Goal: Task Accomplishment & Management: Use online tool/utility

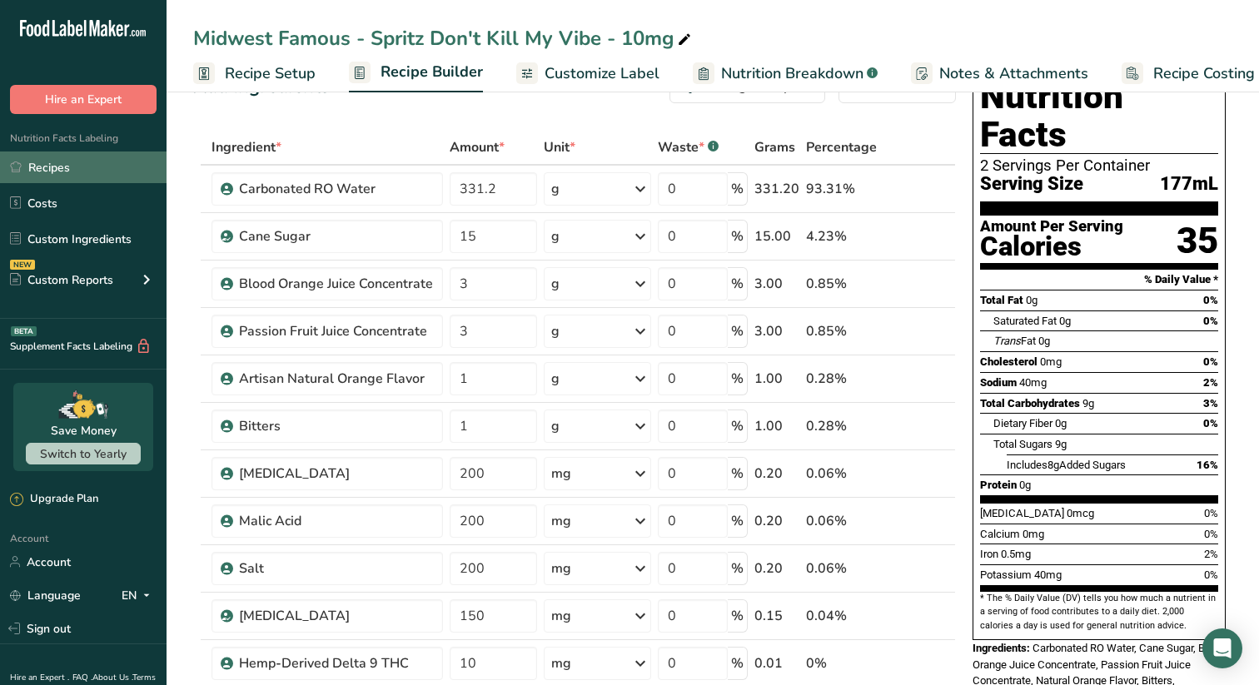
click at [52, 175] on link "Recipes" at bounding box center [83, 168] width 167 height 32
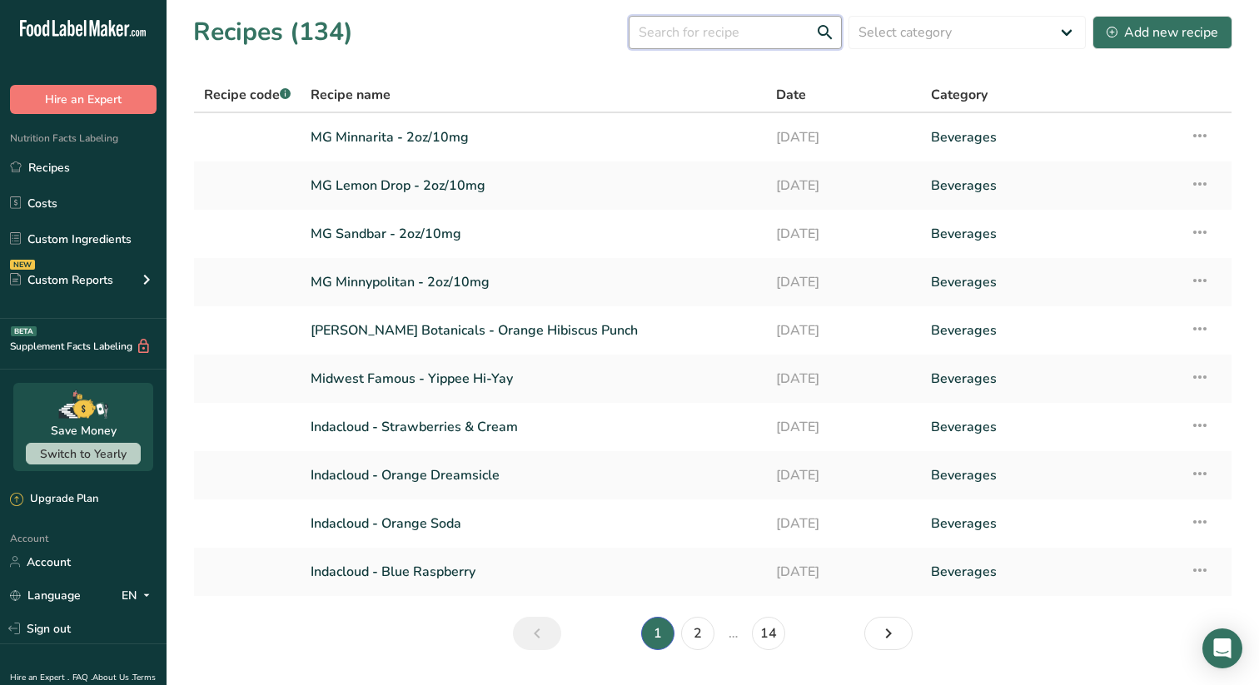
click at [730, 36] on input "text" at bounding box center [735, 32] width 213 height 33
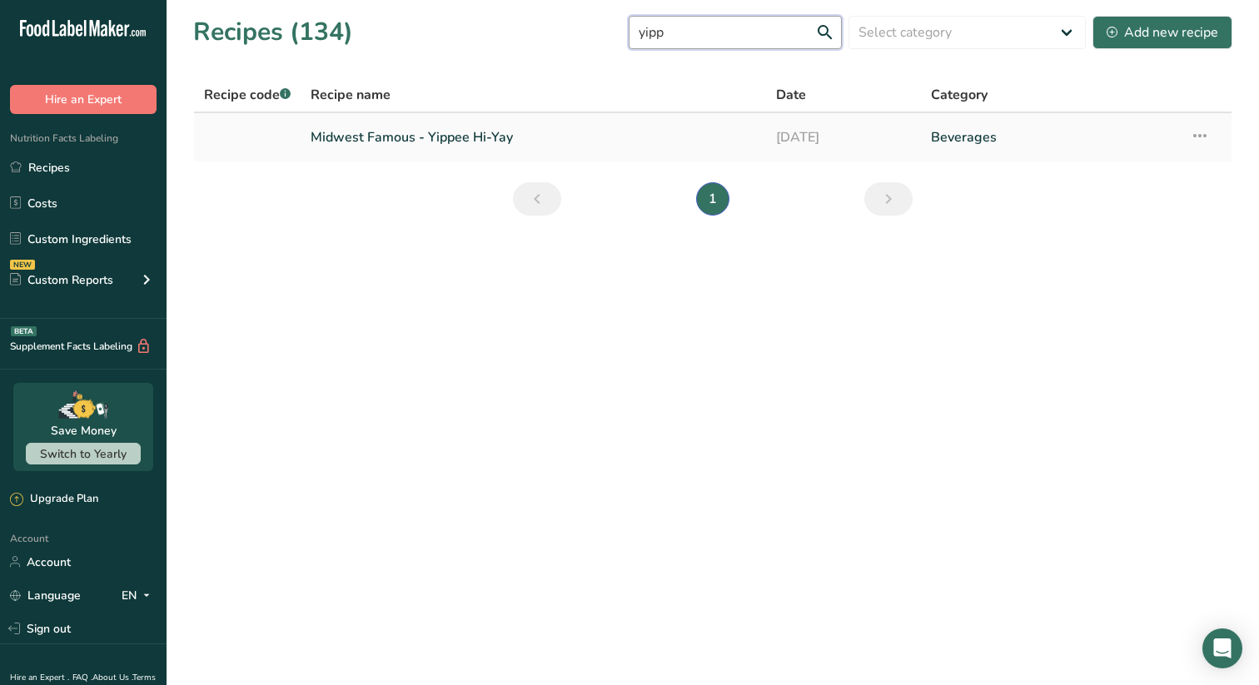
type input "yipp"
click at [458, 137] on link "Midwest Famous - Yippee Hi-Yay" at bounding box center [533, 137] width 445 height 35
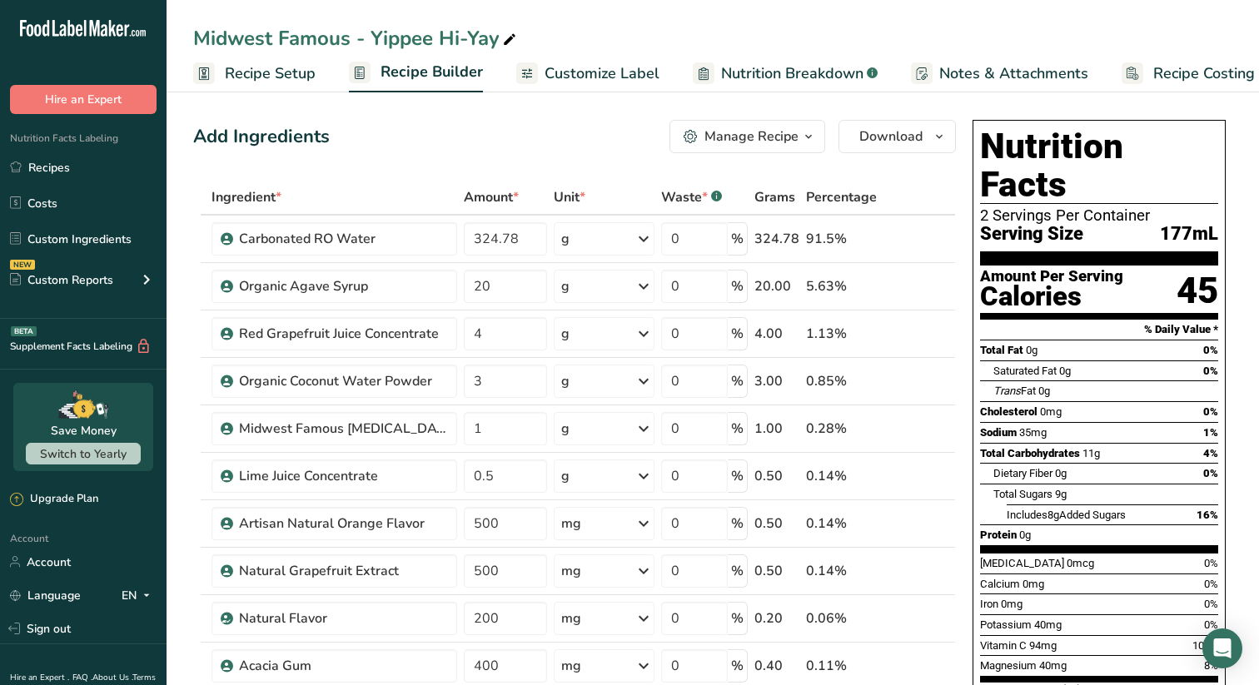
click at [515, 36] on icon at bounding box center [509, 39] width 15 height 23
type input "Midwest Famous - Yippee Hi-Yay - 10mg 2 Servings"
click at [493, 333] on input "4" at bounding box center [505, 333] width 83 height 33
type input "5.5"
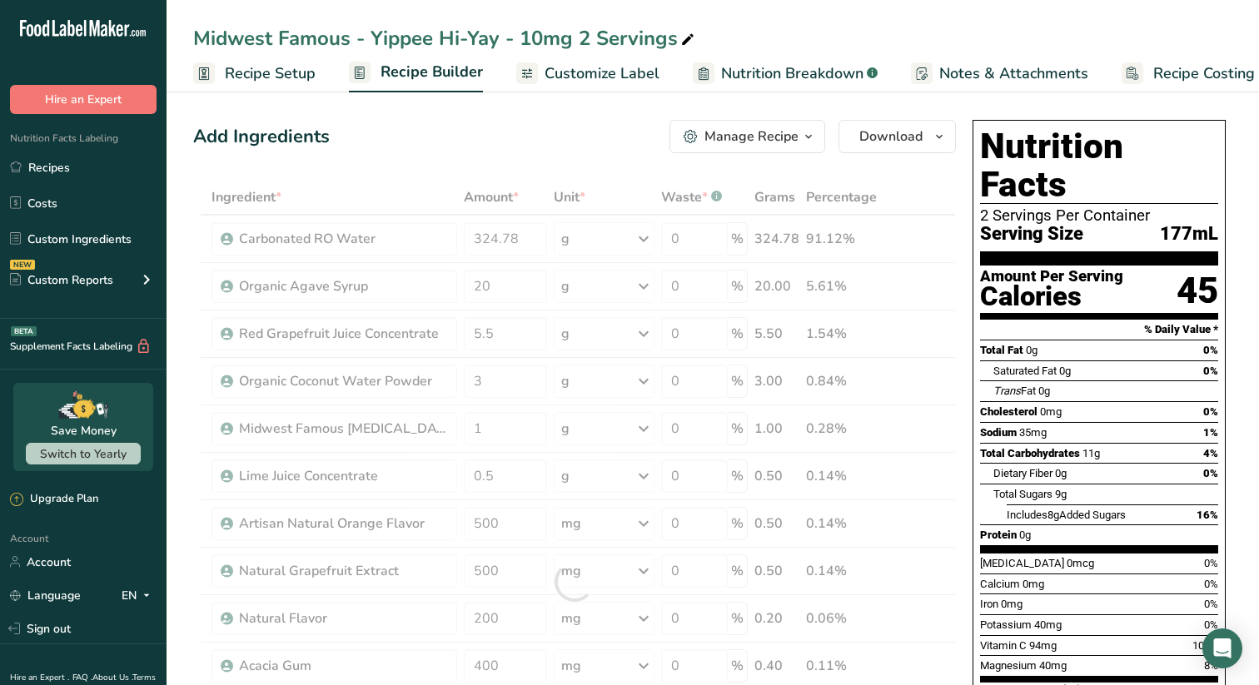
click at [579, 134] on div "Add Ingredients Manage Recipe Delete Recipe Duplicate Recipe Scale Recipe Save …" at bounding box center [574, 136] width 763 height 33
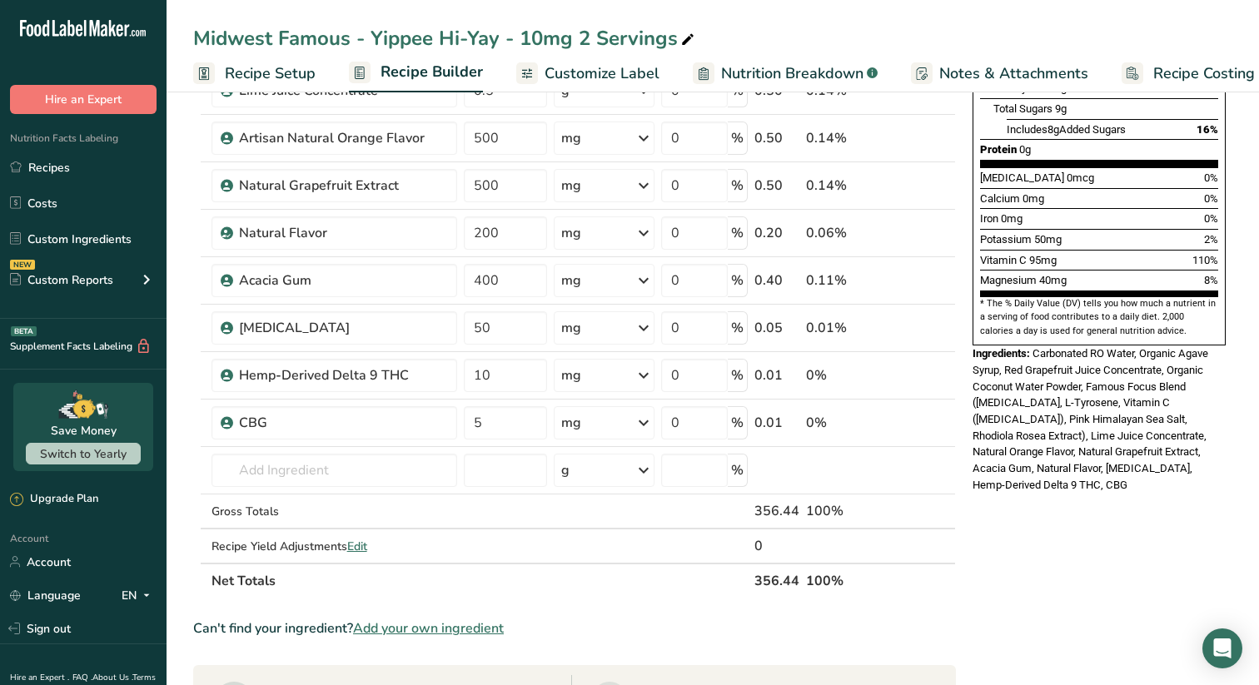
scroll to position [386, 0]
click at [336, 469] on input "text" at bounding box center [334, 469] width 246 height 33
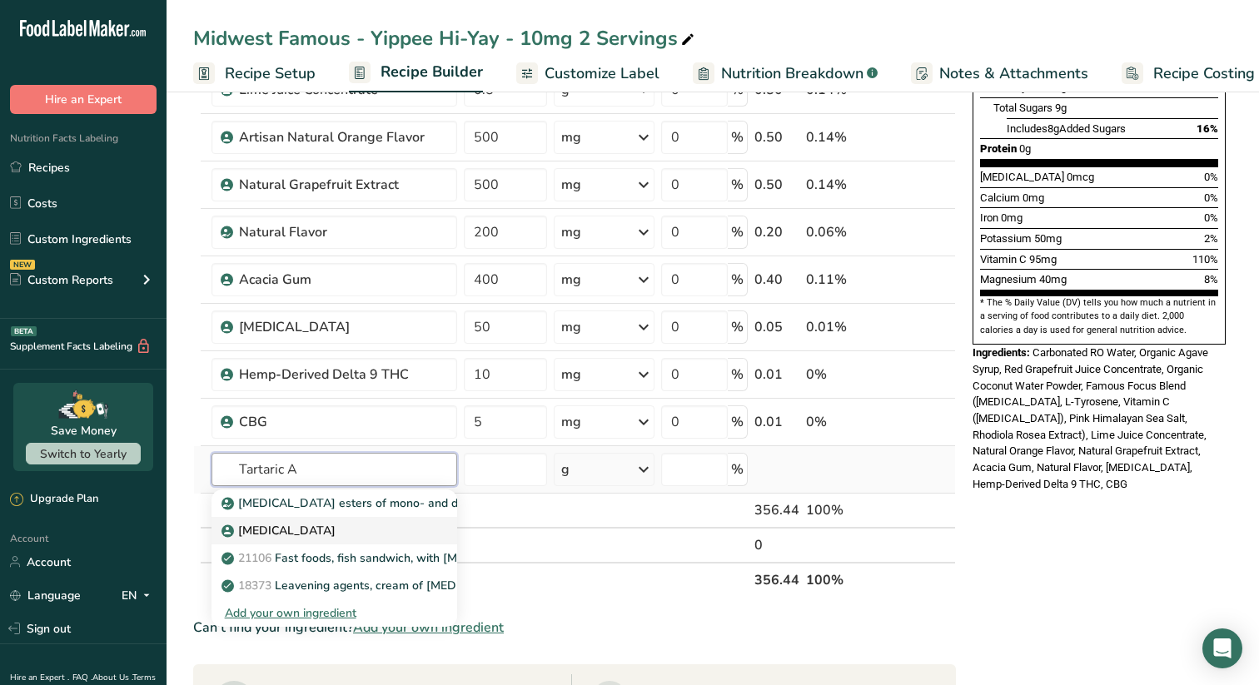
type input "Tartaric A"
click at [298, 533] on p "[MEDICAL_DATA]" at bounding box center [280, 530] width 111 height 17
type input "[MEDICAL_DATA]"
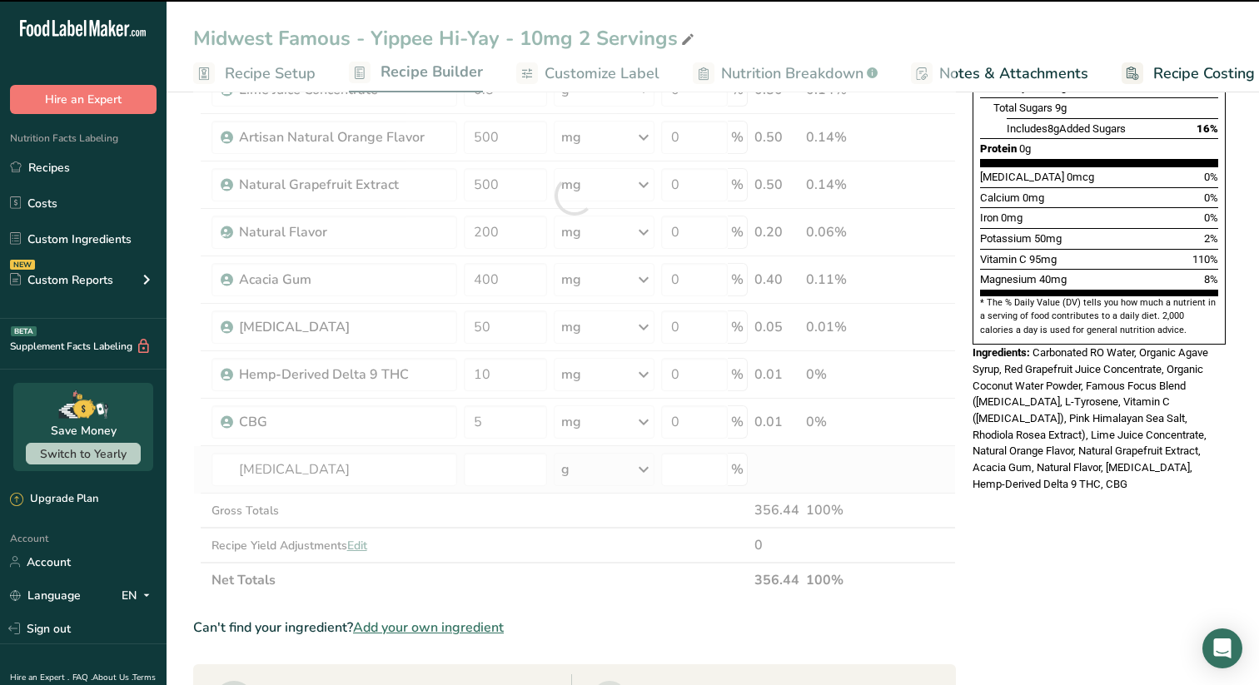
type input "0"
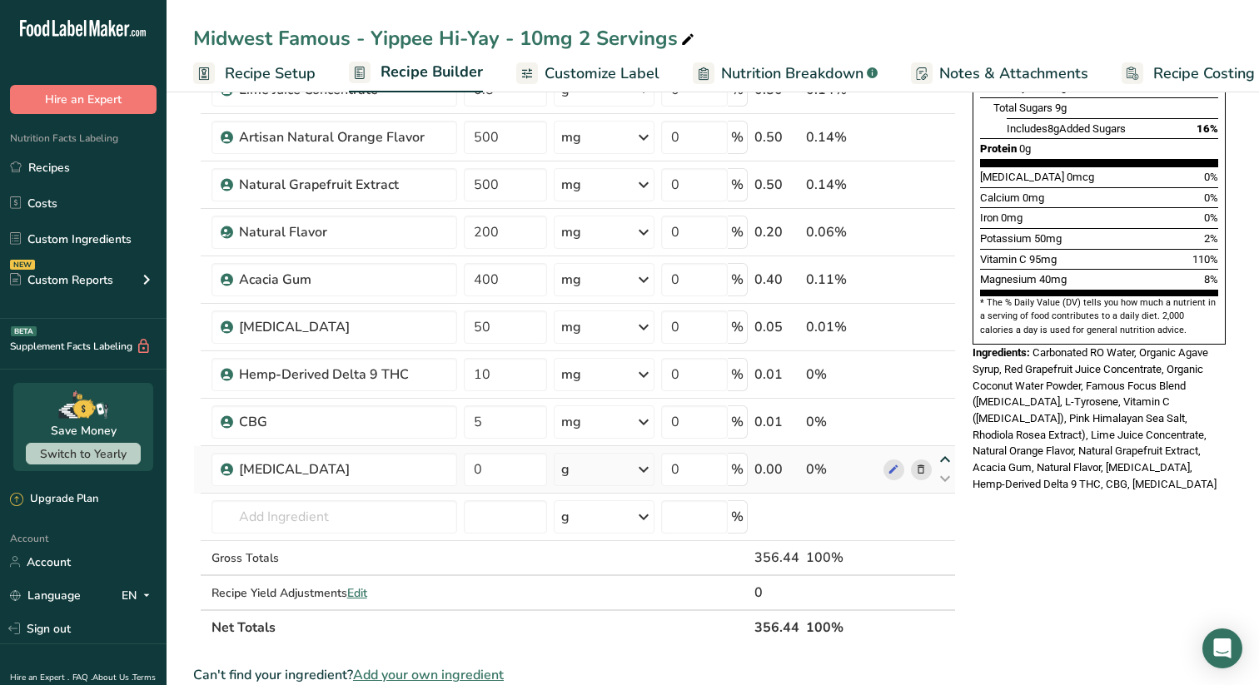
click at [944, 461] on icon at bounding box center [945, 460] width 20 height 12
type input "0"
type input "5"
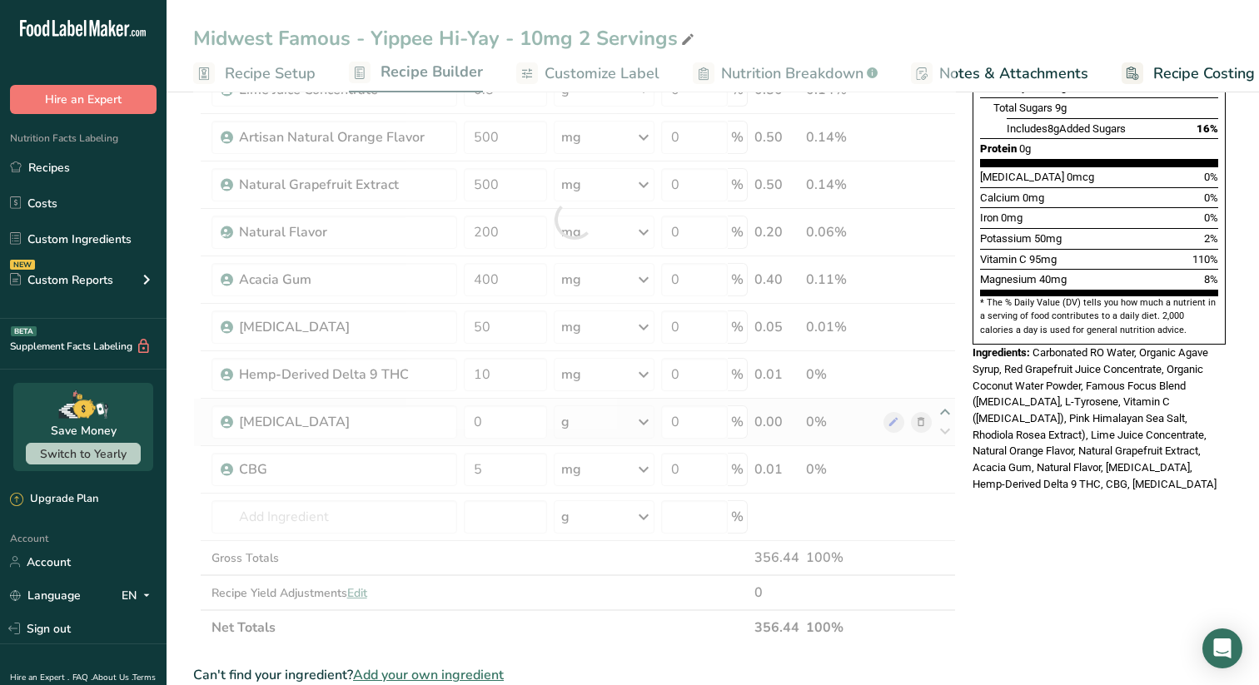
click at [946, 406] on div at bounding box center [574, 220] width 763 height 852
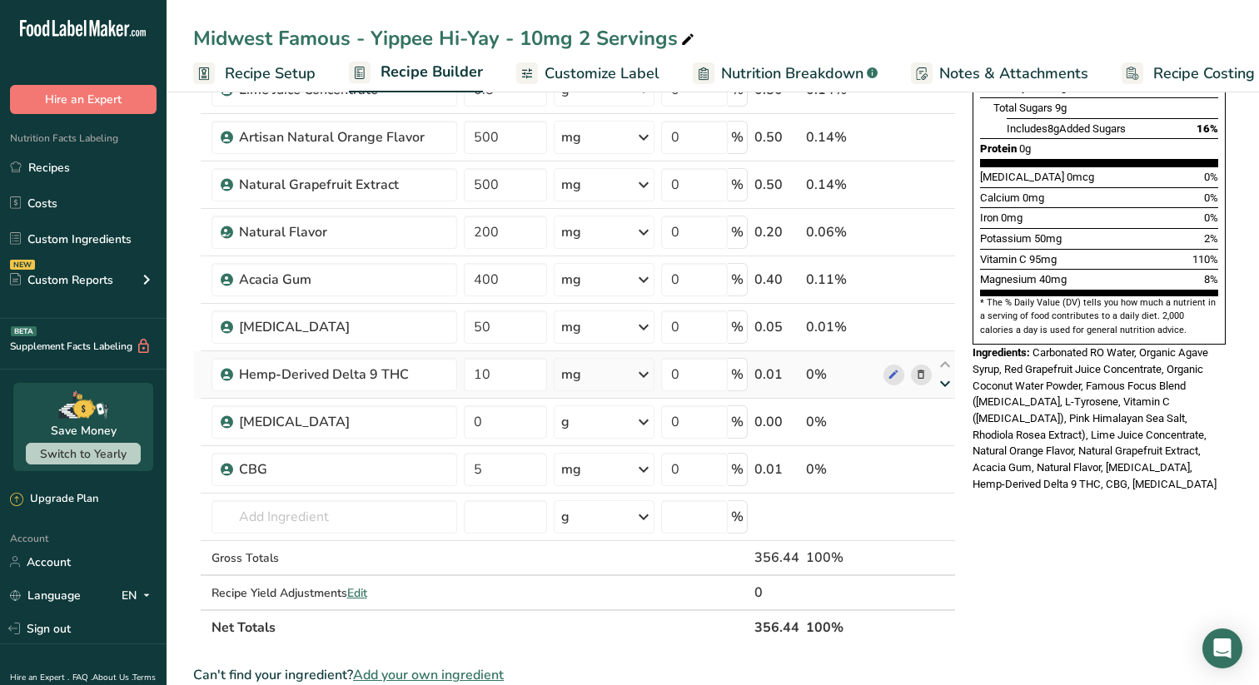
click at [950, 381] on icon at bounding box center [945, 384] width 20 height 12
type input "0"
type input "10"
click at [947, 362] on icon at bounding box center [945, 365] width 20 height 12
type input "0"
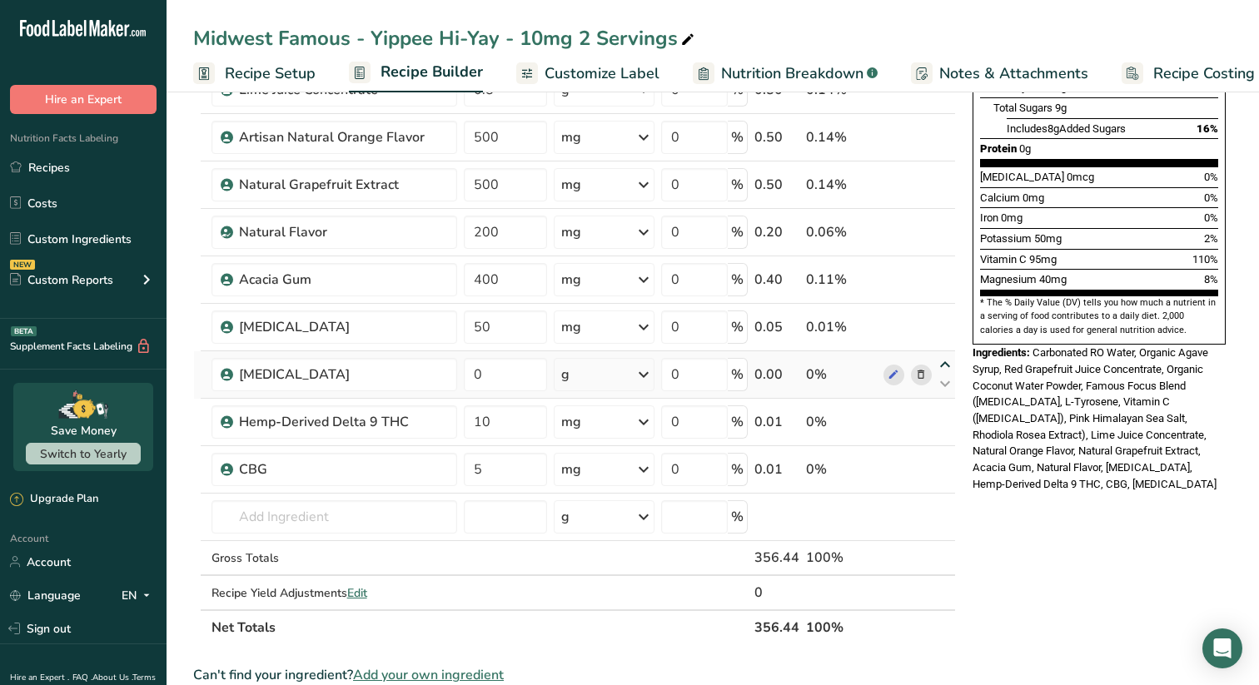
type input "50"
click at [924, 469] on icon at bounding box center [921, 469] width 12 height 17
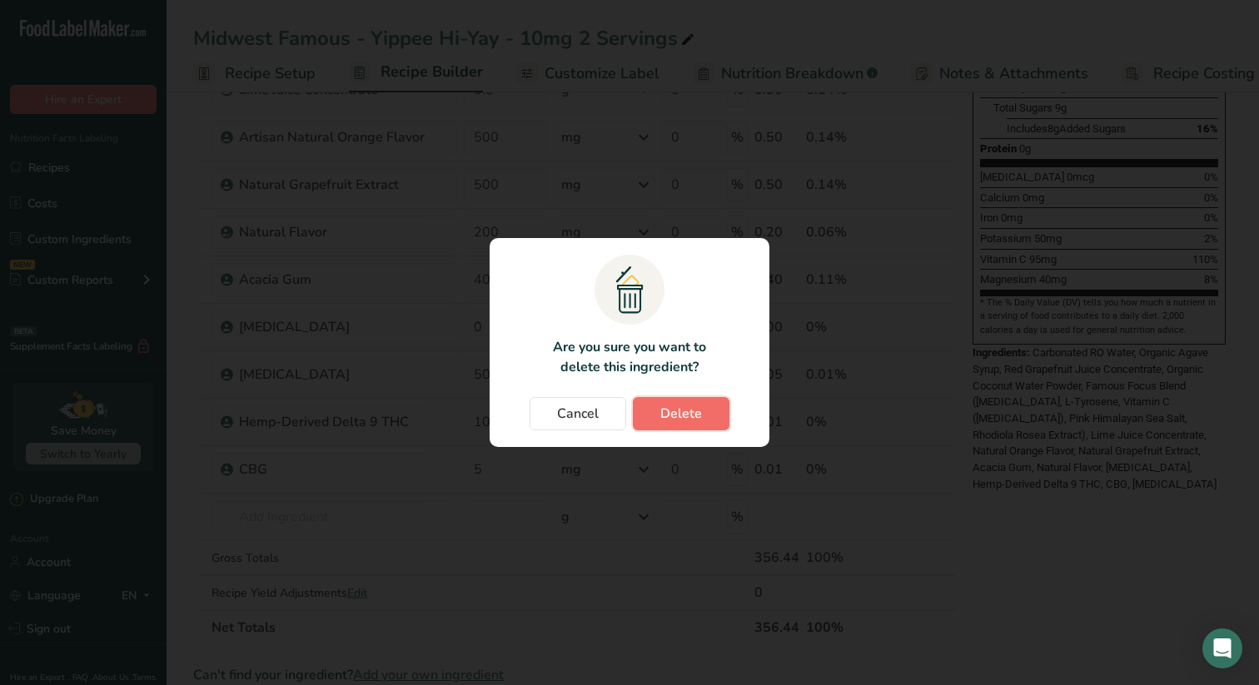
click at [654, 410] on button "Delete" at bounding box center [681, 413] width 97 height 33
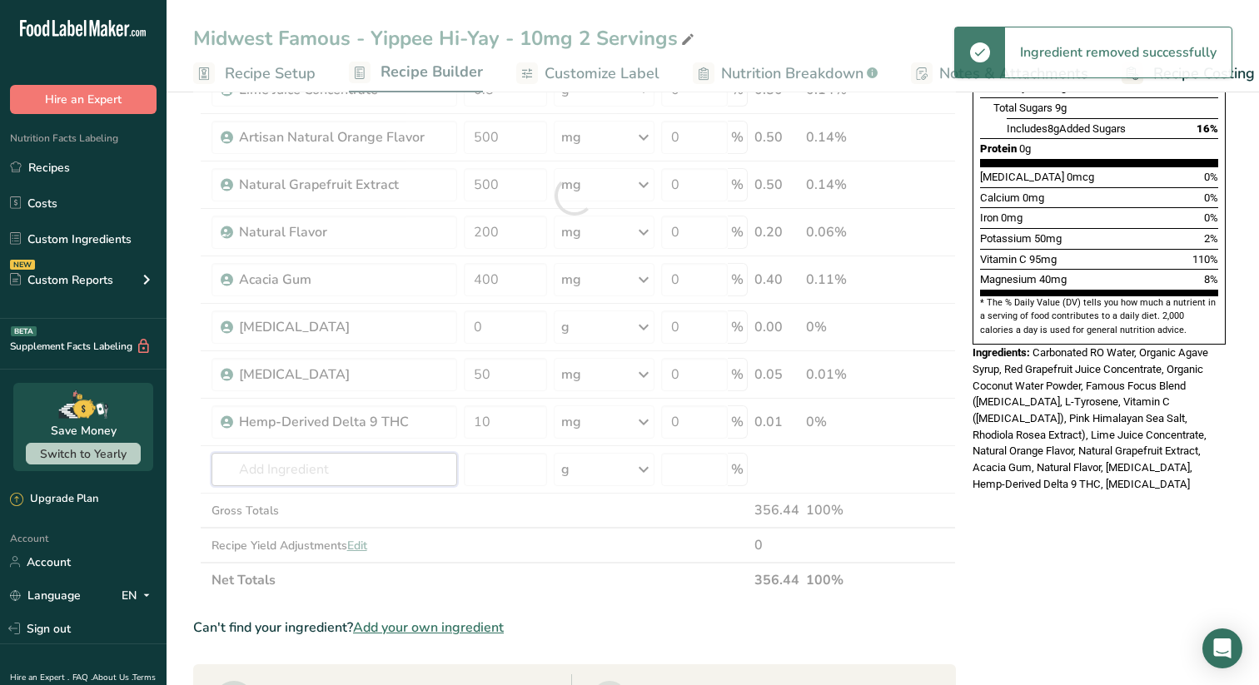
click at [263, 467] on input "text" at bounding box center [334, 469] width 246 height 33
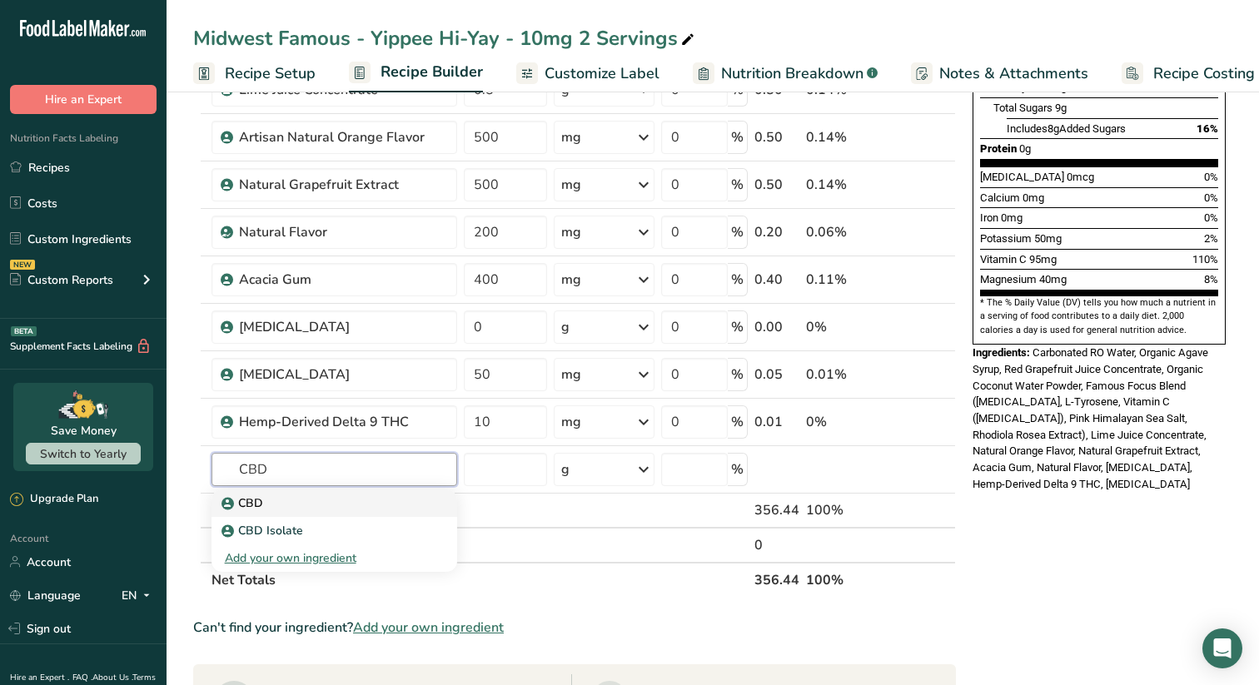
type input "CBD"
click at [265, 501] on div "CBD" at bounding box center [321, 503] width 192 height 17
type input "CBD"
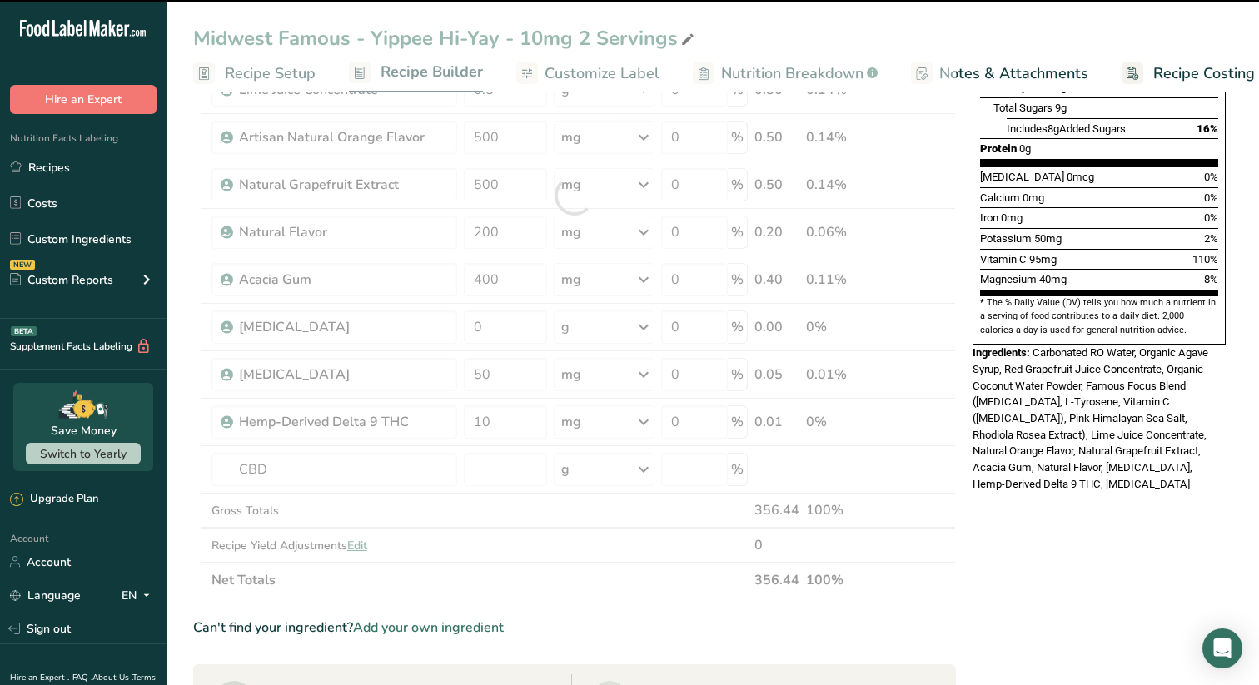
type input "0"
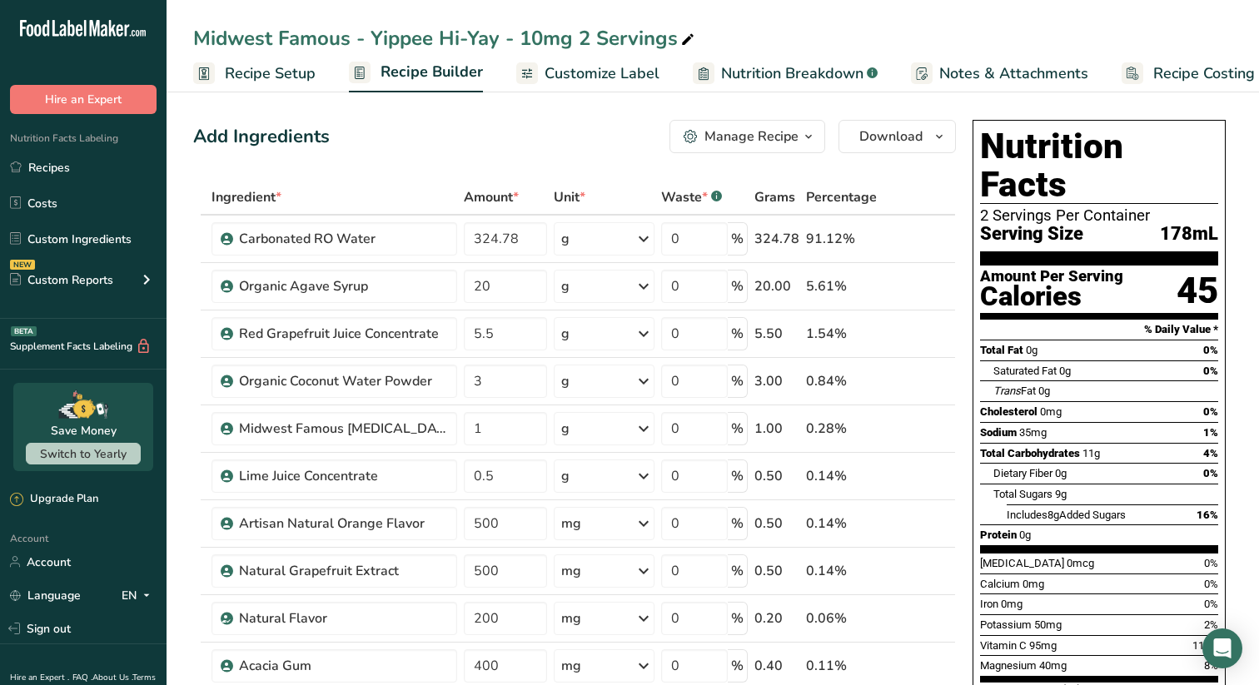
scroll to position [2, 0]
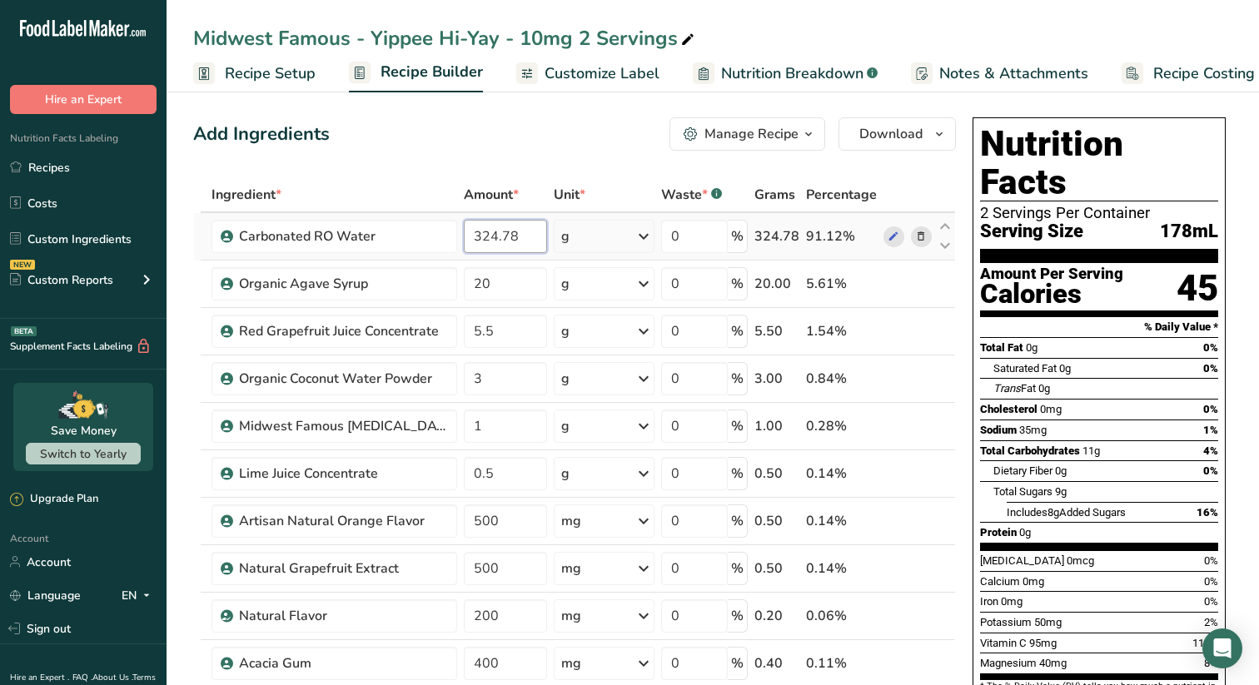
click at [520, 230] on input "324.78" at bounding box center [505, 236] width 83 height 33
type input "323.33"
click at [555, 127] on div "Add Ingredients Manage Recipe Delete Recipe Duplicate Recipe Scale Recipe Save …" at bounding box center [574, 133] width 763 height 33
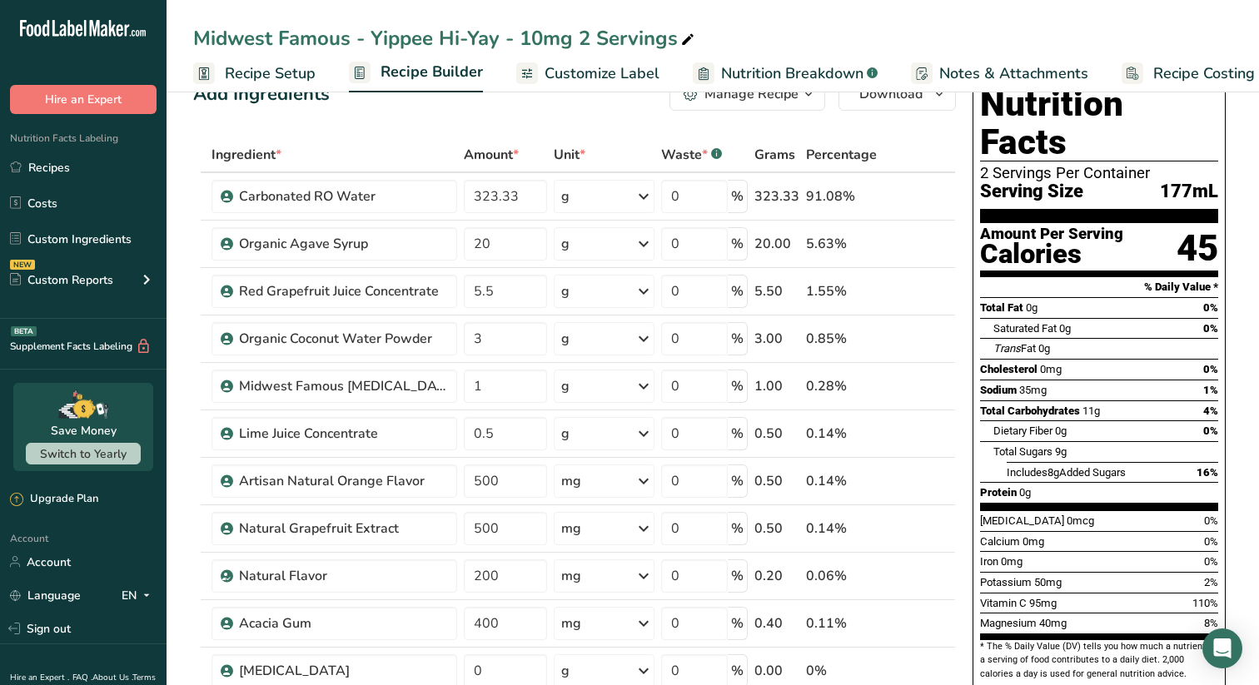
scroll to position [0, 0]
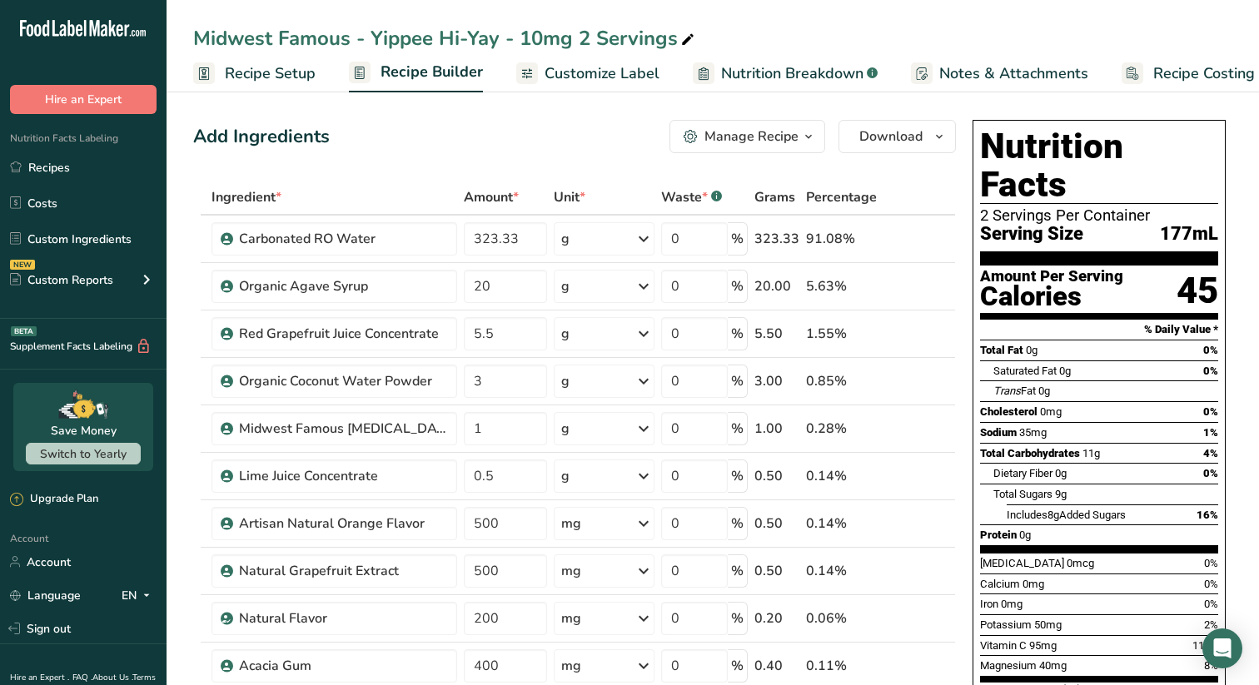
click at [764, 132] on div "Manage Recipe" at bounding box center [751, 137] width 94 height 20
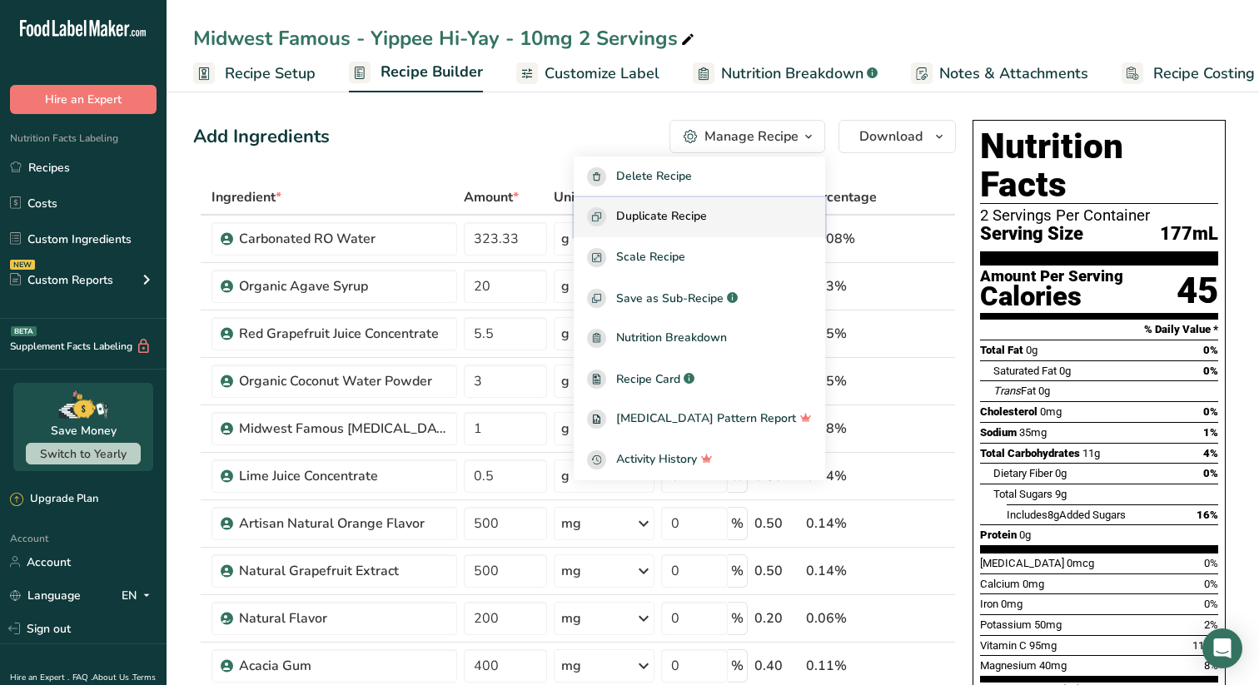
click at [691, 220] on span "Duplicate Recipe" at bounding box center [661, 216] width 91 height 19
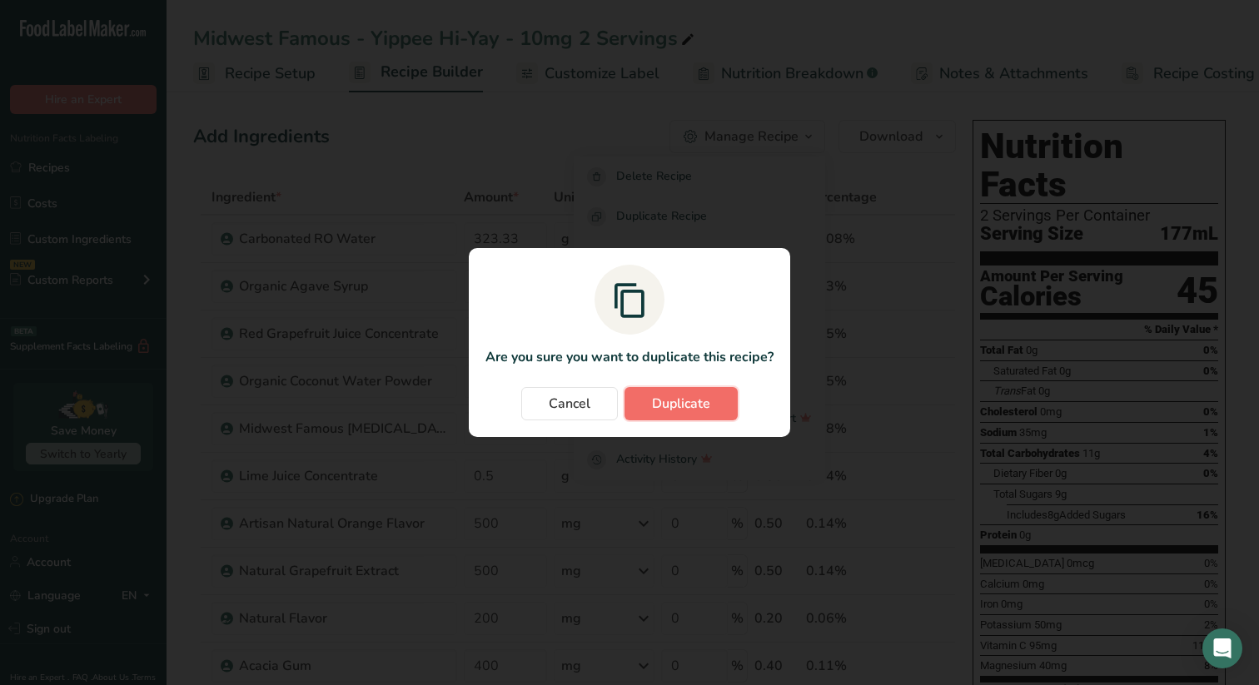
click at [679, 405] on span "Duplicate" at bounding box center [681, 404] width 58 height 20
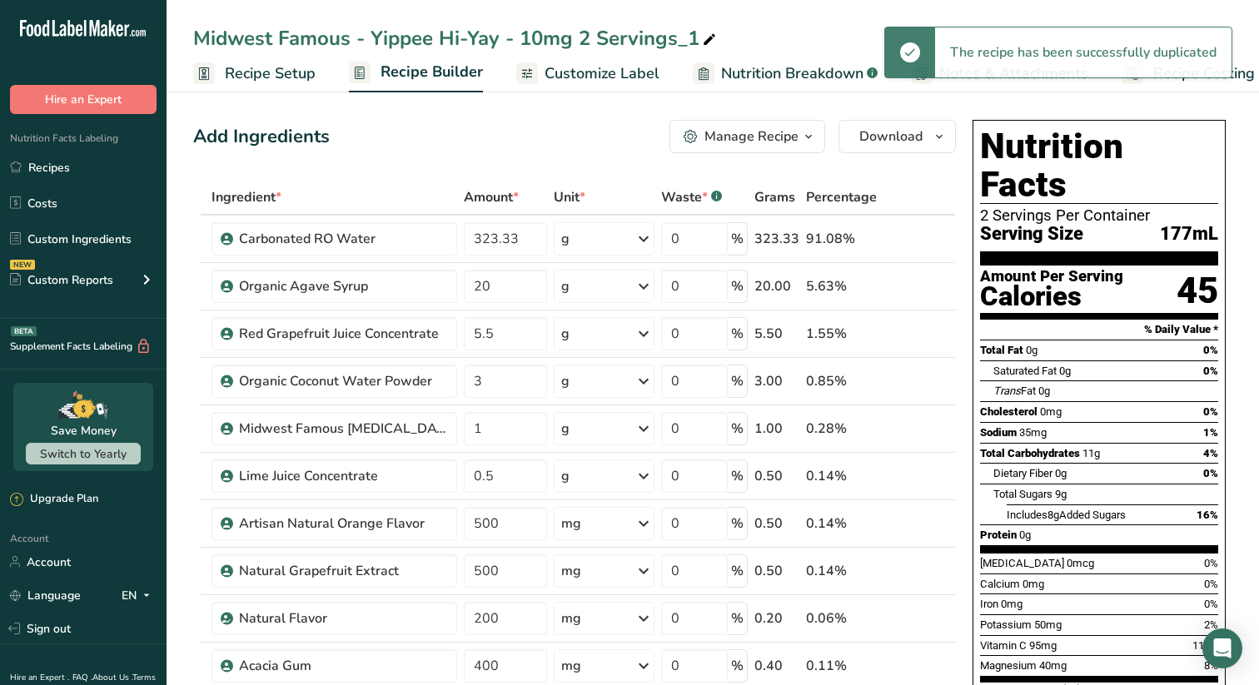
click at [261, 67] on span "Recipe Setup" at bounding box center [270, 73] width 91 height 22
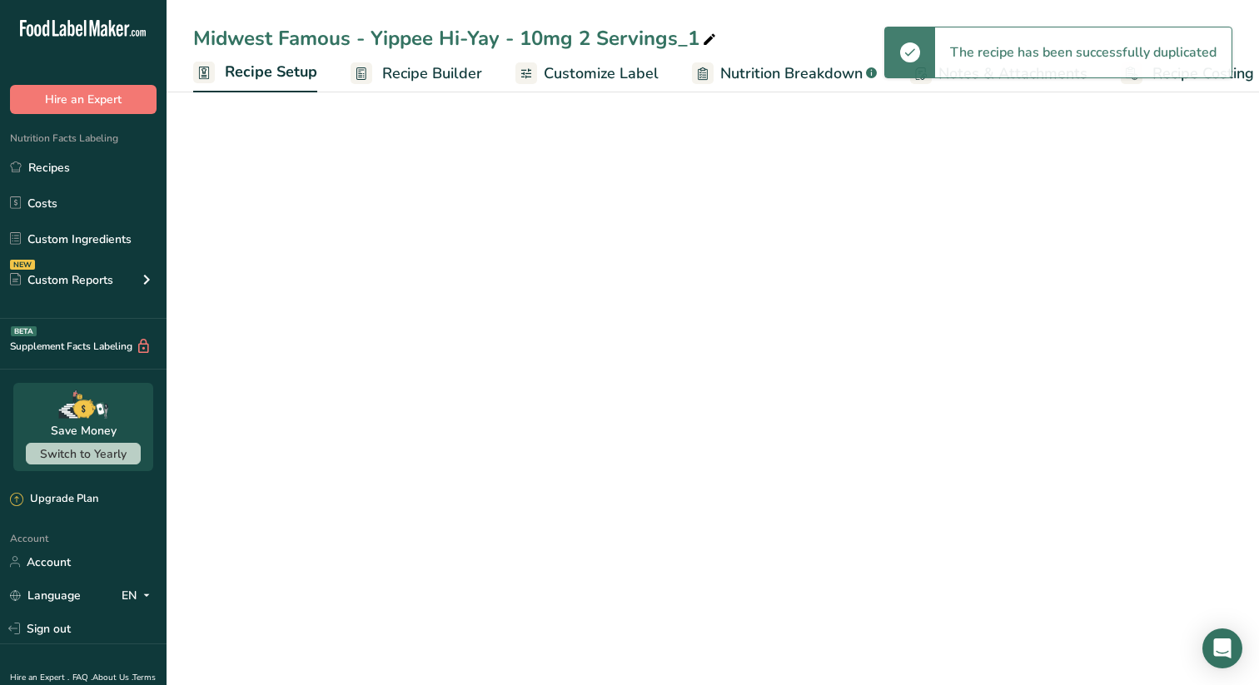
scroll to position [0, 6]
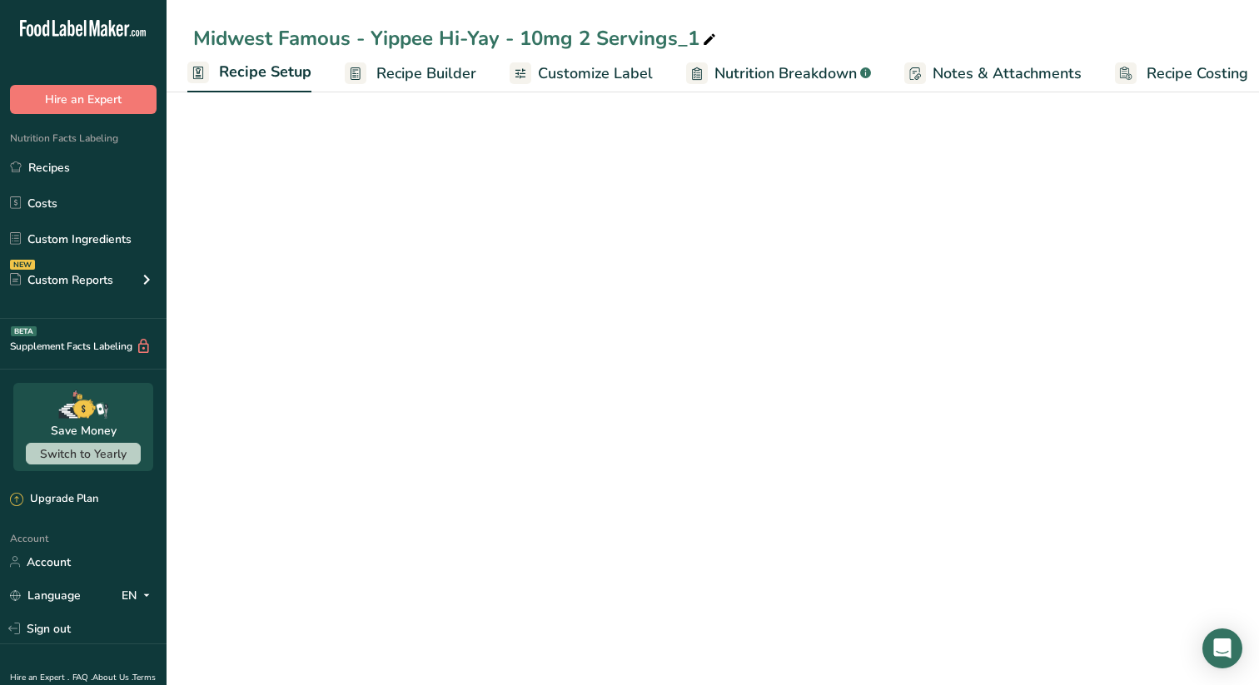
select select "22"
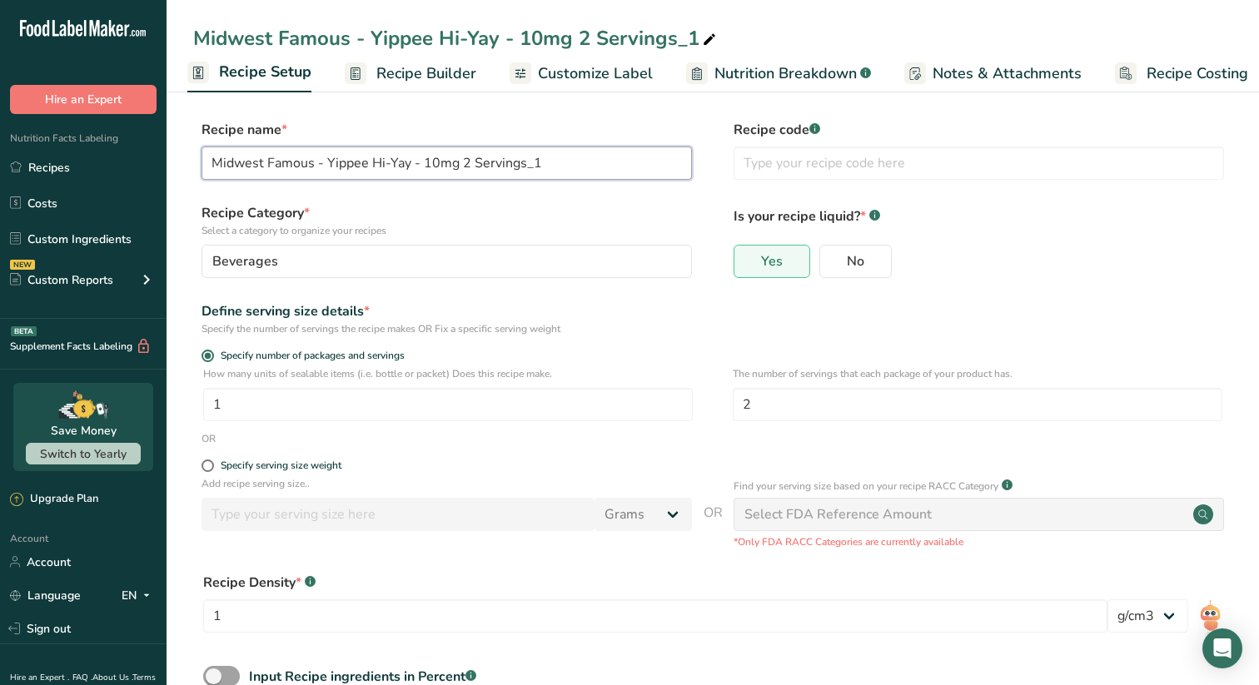
click at [552, 164] on input "Midwest Famous - Yippee Hi-Yay - 10mg 2 Servings_1" at bounding box center [446, 163] width 490 height 33
type input "Midwest Famous - Yippee Hi-Yay - 10mg - Single Serving"
drag, startPoint x: 773, startPoint y: 408, endPoint x: 691, endPoint y: 407, distance: 82.4
click at [691, 407] on div "How many units of sealable items (i.e. bottle or packet) Does this recipe make.…" at bounding box center [712, 398] width 1039 height 65
type input "1"
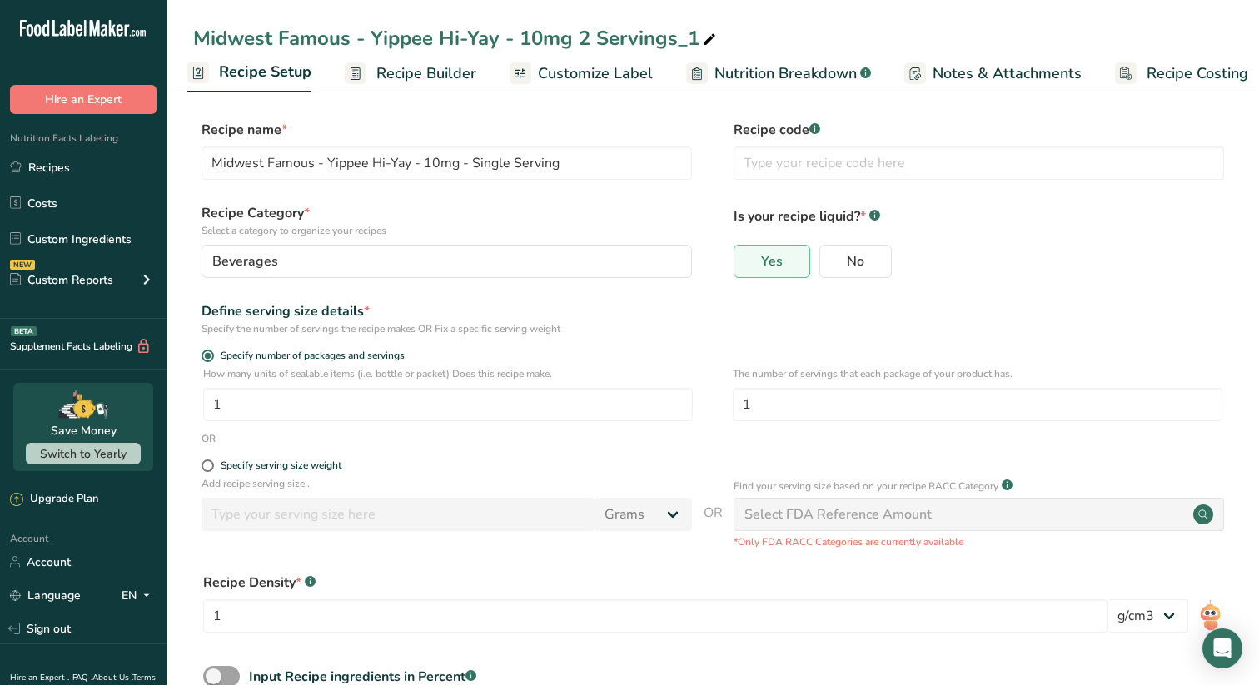
click at [955, 281] on div "Yes No" at bounding box center [978, 266] width 490 height 43
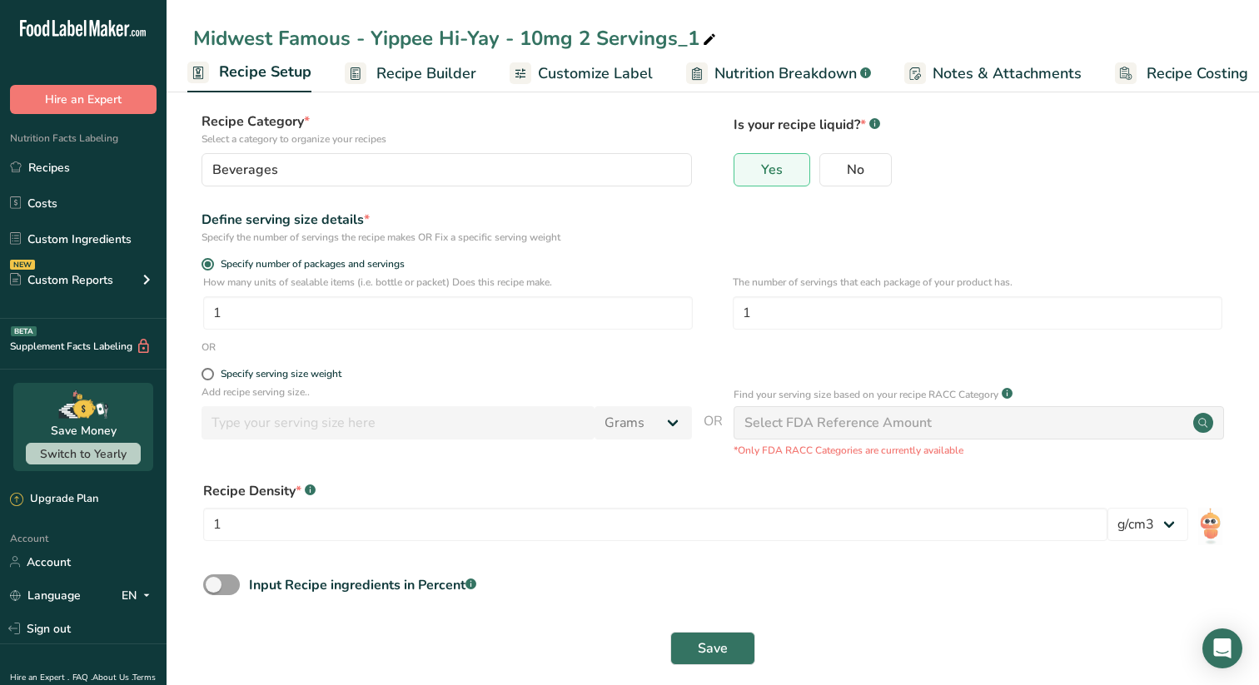
scroll to position [108, 0]
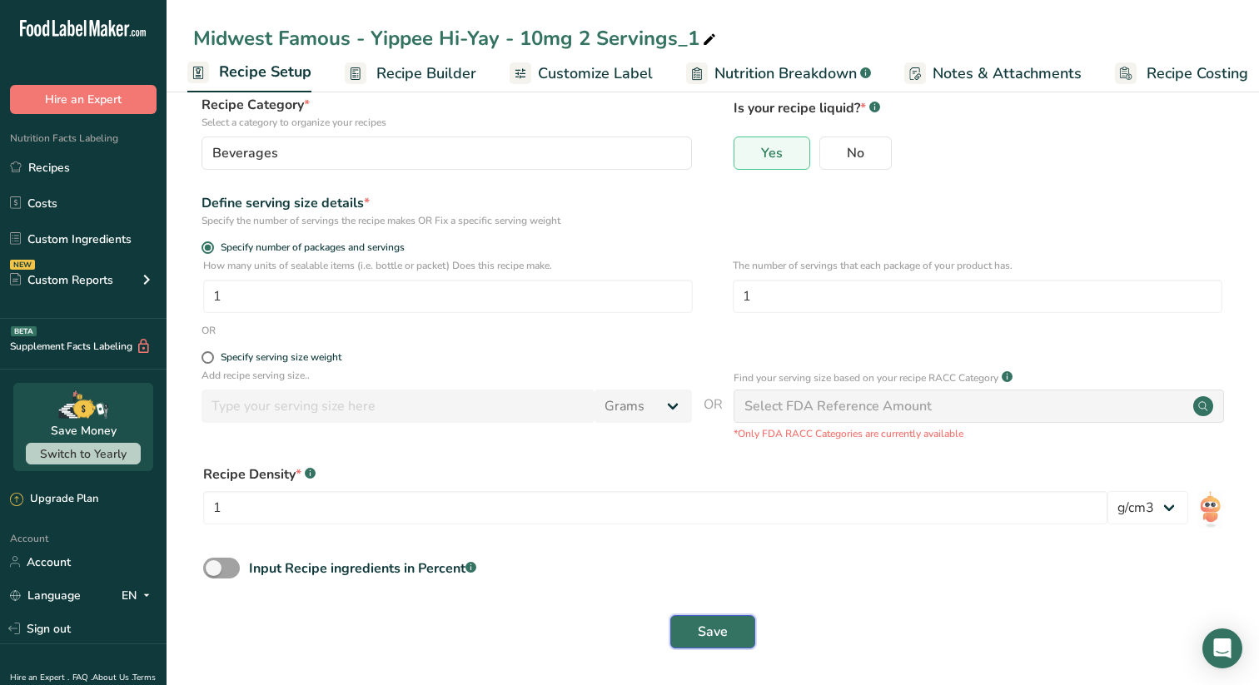
click at [720, 631] on span "Save" at bounding box center [713, 632] width 30 height 20
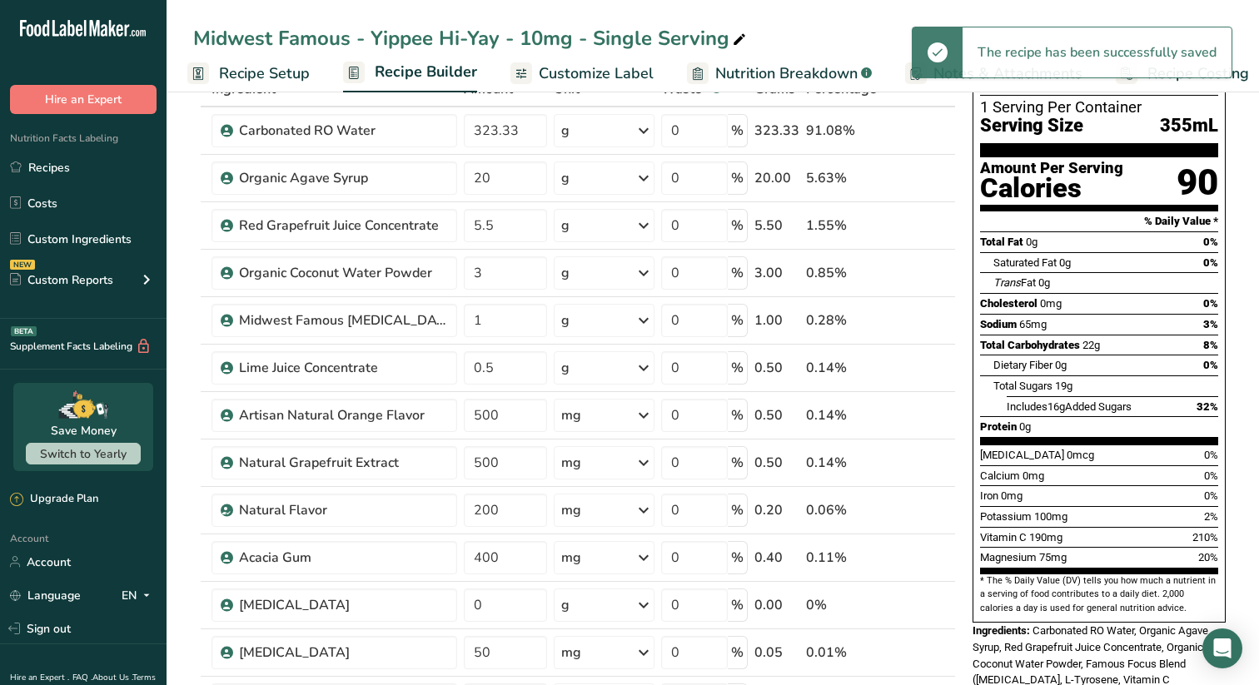
click at [614, 67] on span "Customize Label" at bounding box center [596, 73] width 115 height 22
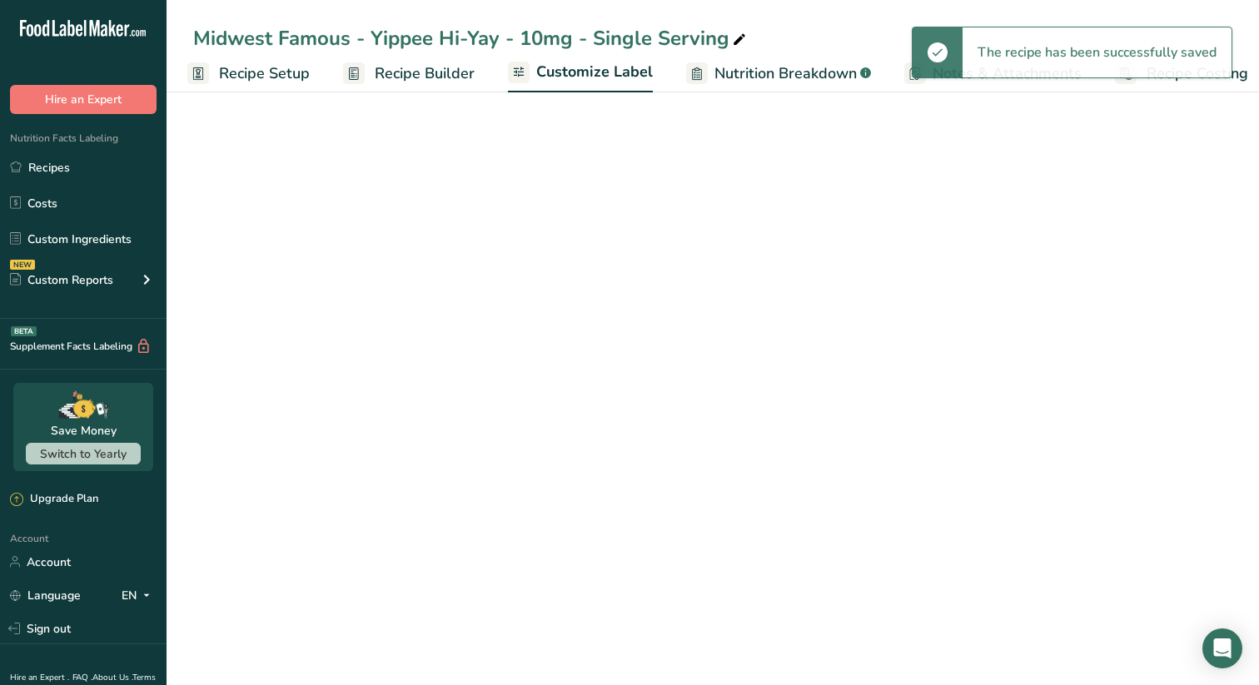
scroll to position [0, 22]
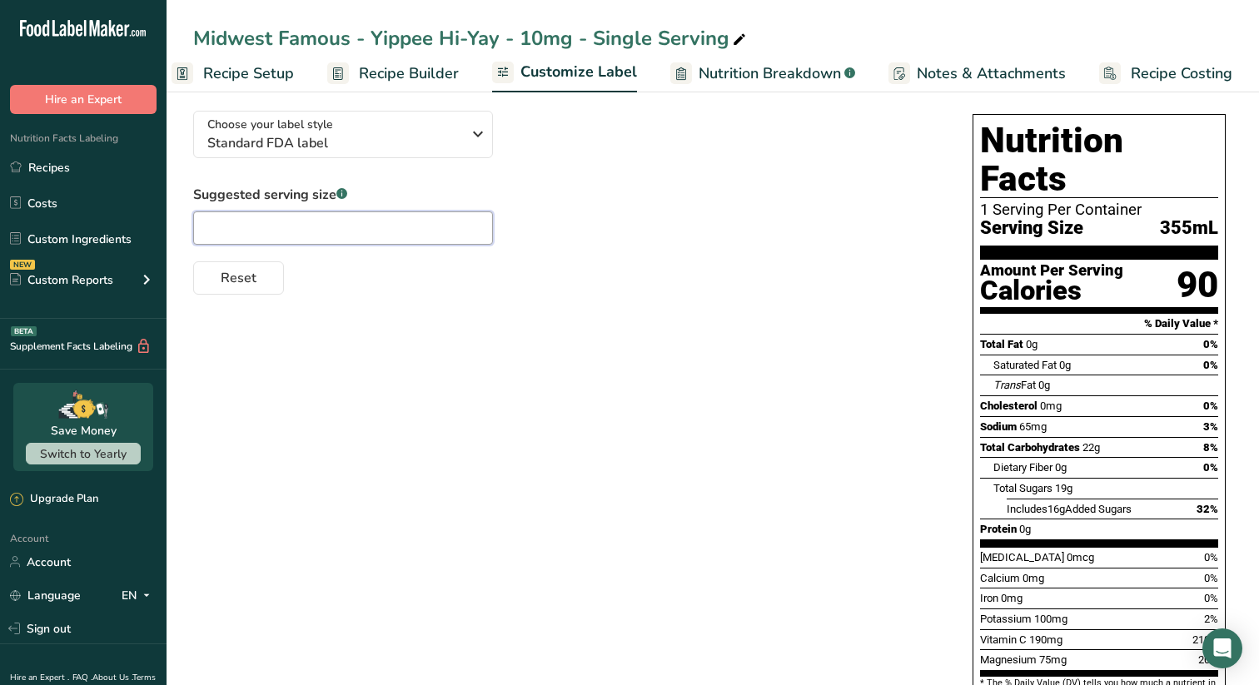
click at [401, 239] on input "text" at bounding box center [343, 227] width 300 height 33
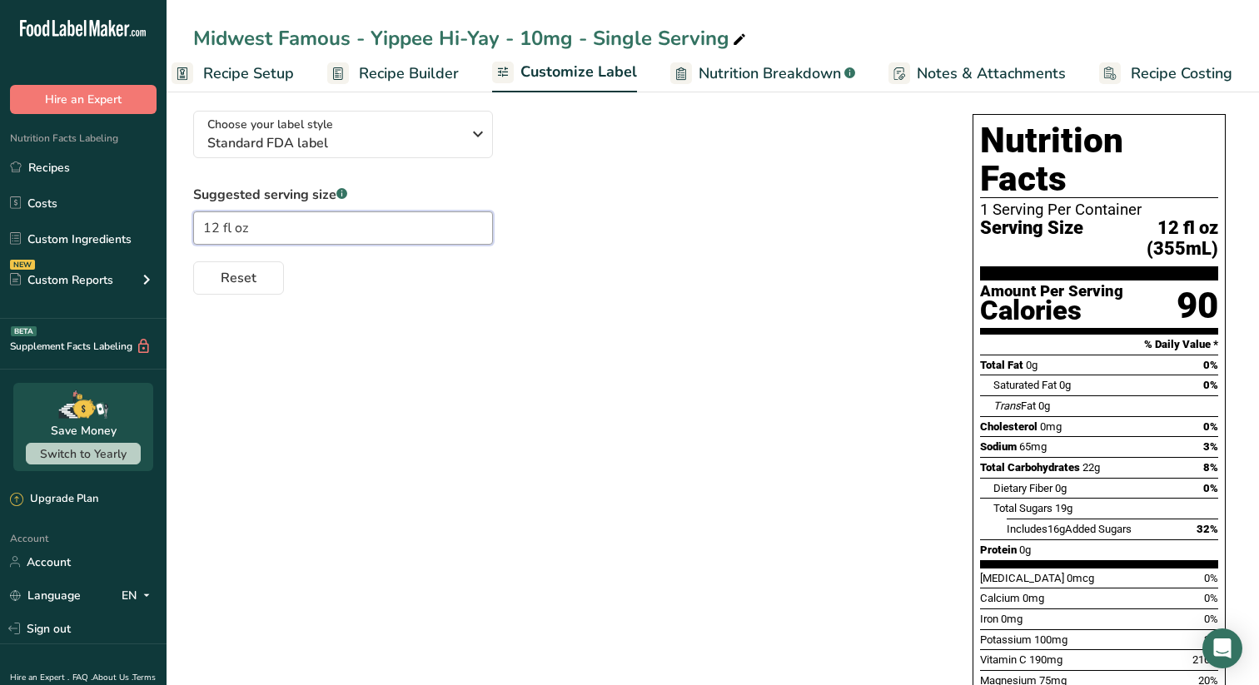
type input "12 fl oz"
click at [560, 186] on div "Choose your label style Standard FDA label USA (FDA) Standard FDA label Tabular…" at bounding box center [566, 195] width 746 height 197
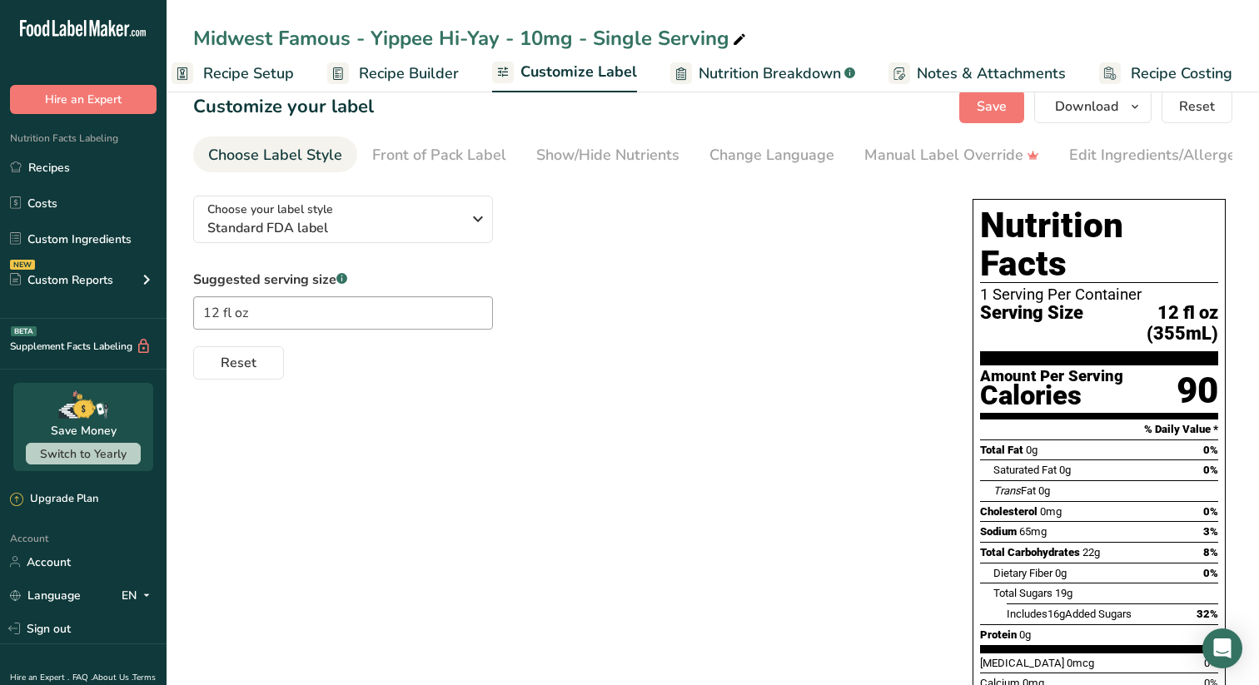
scroll to position [0, 0]
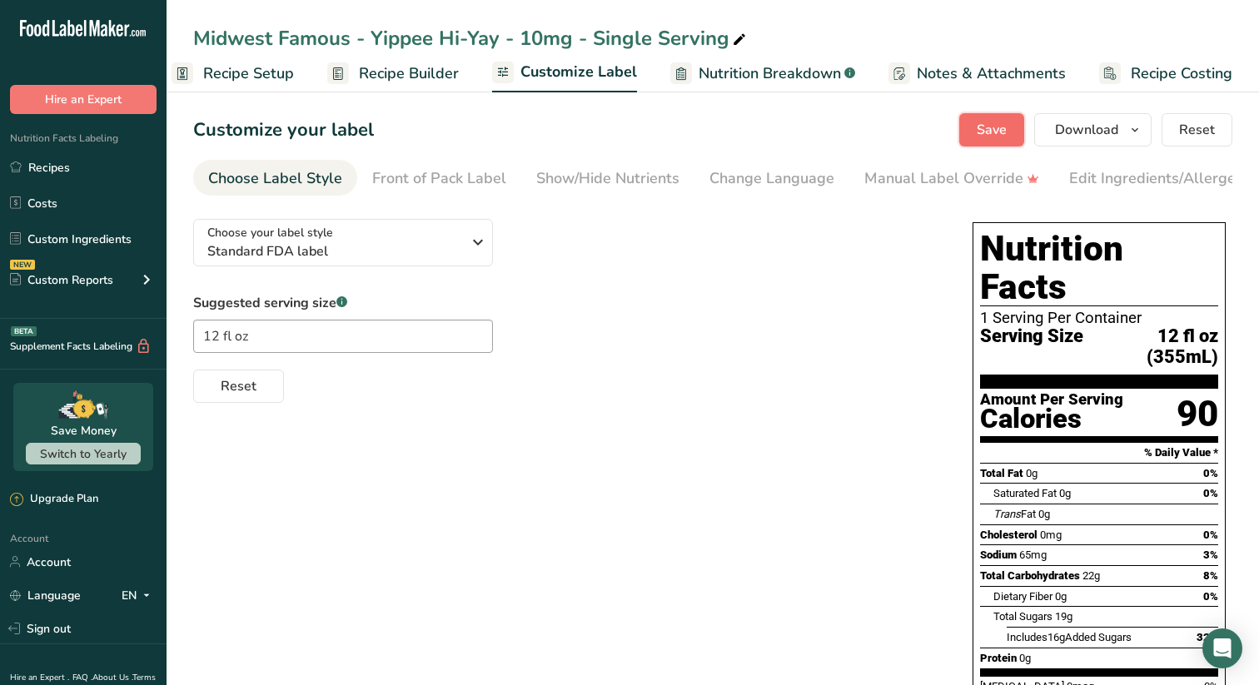
click at [987, 132] on span "Save" at bounding box center [992, 130] width 30 height 20
click at [231, 73] on span "Recipe Setup" at bounding box center [248, 73] width 91 height 22
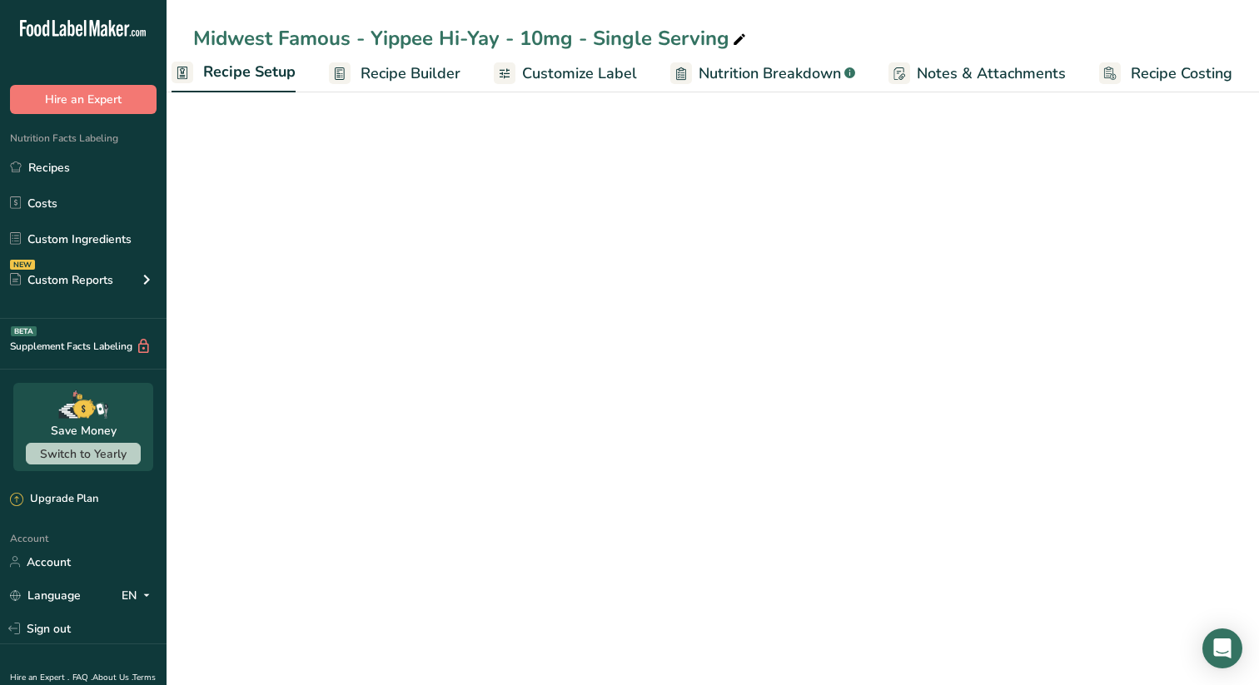
scroll to position [0, 6]
select select "22"
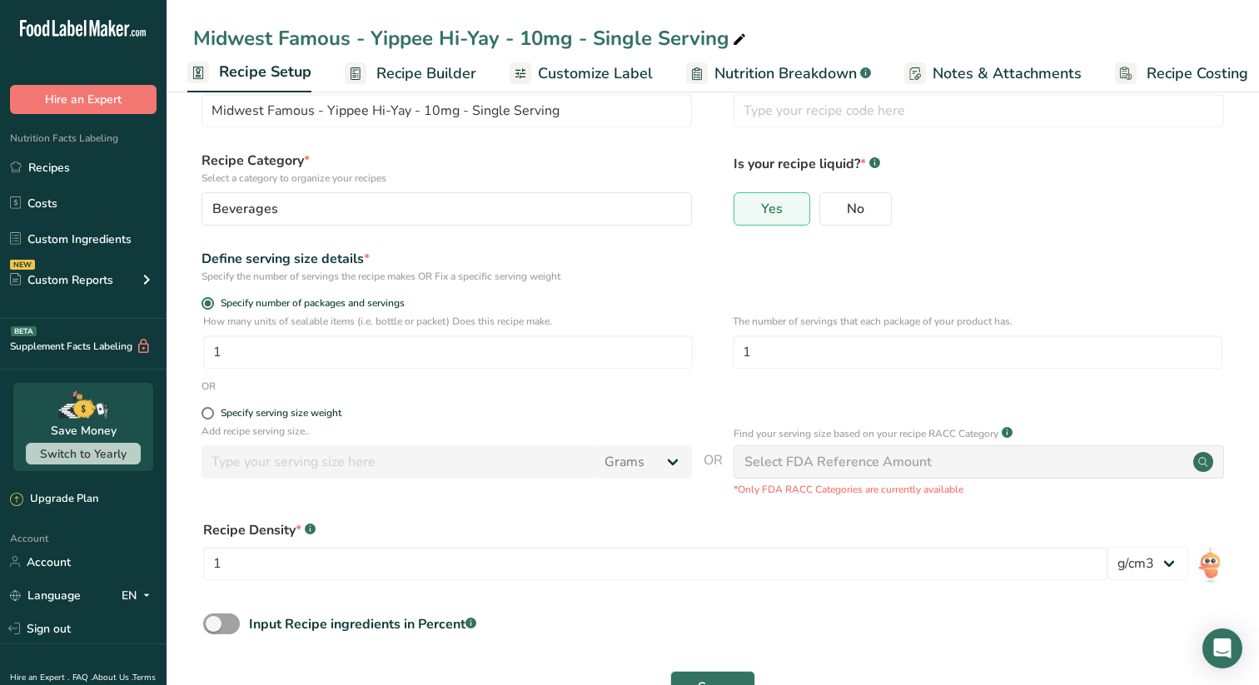
scroll to position [108, 0]
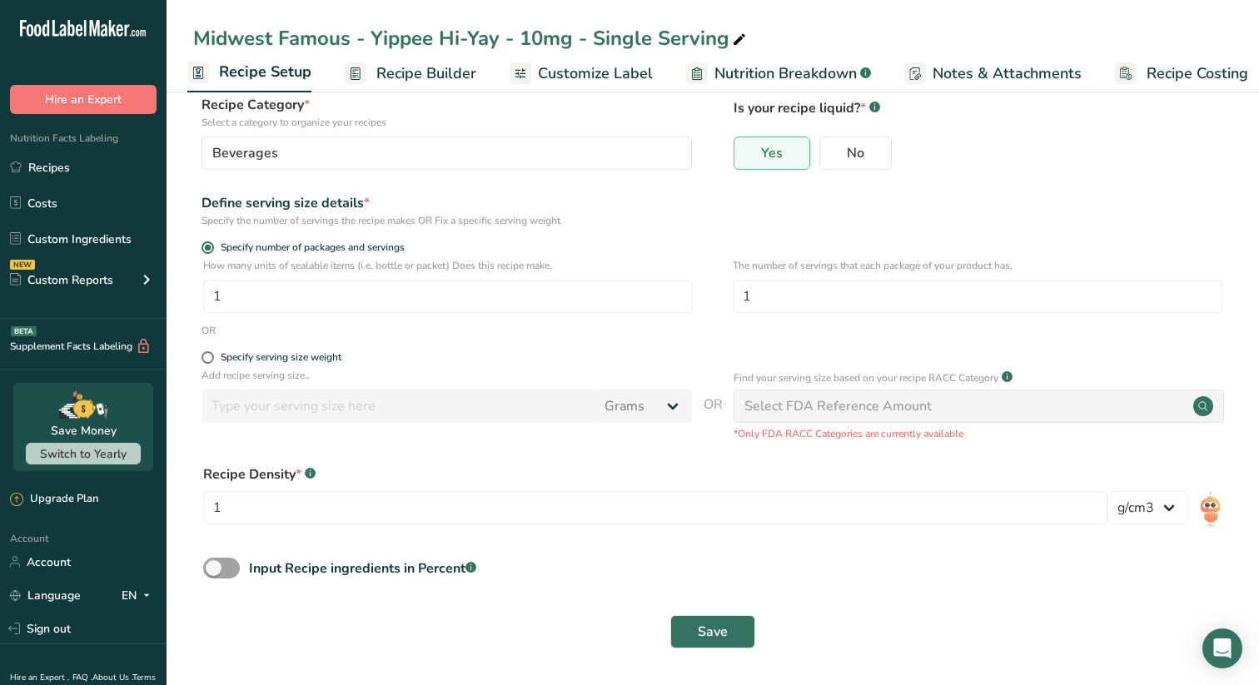
click at [430, 67] on span "Recipe Builder" at bounding box center [426, 73] width 100 height 22
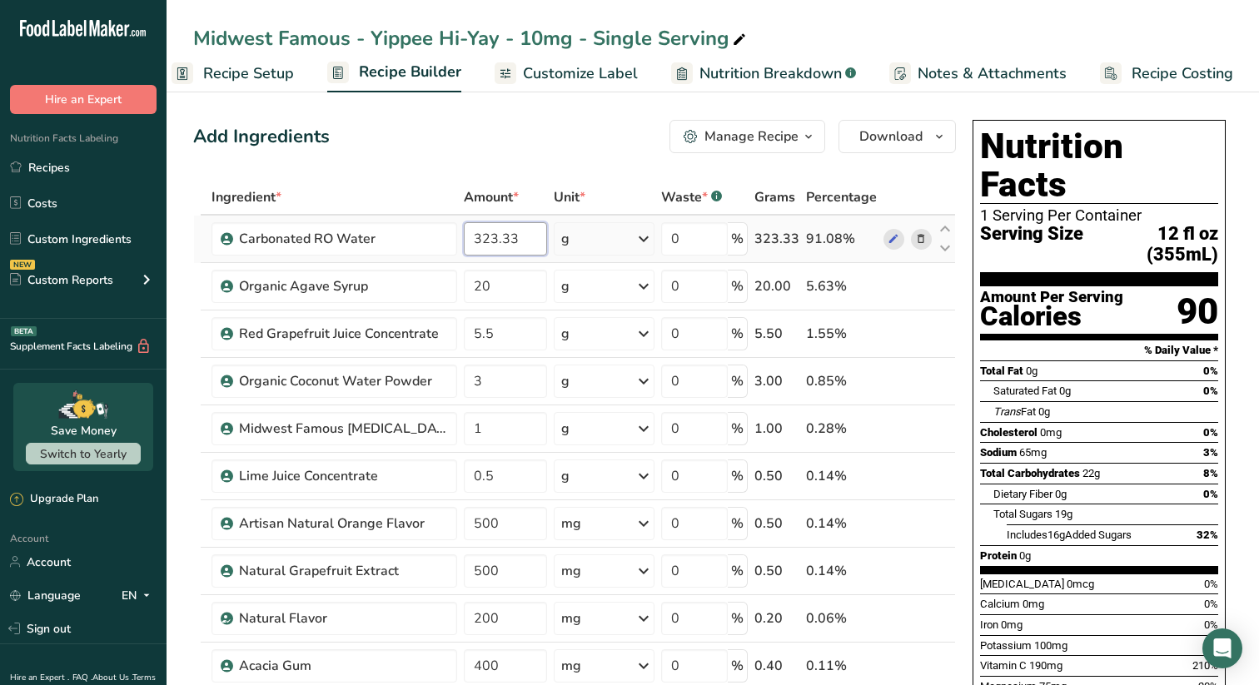
click at [515, 239] on input "323.33" at bounding box center [505, 238] width 83 height 33
type input "323.34"
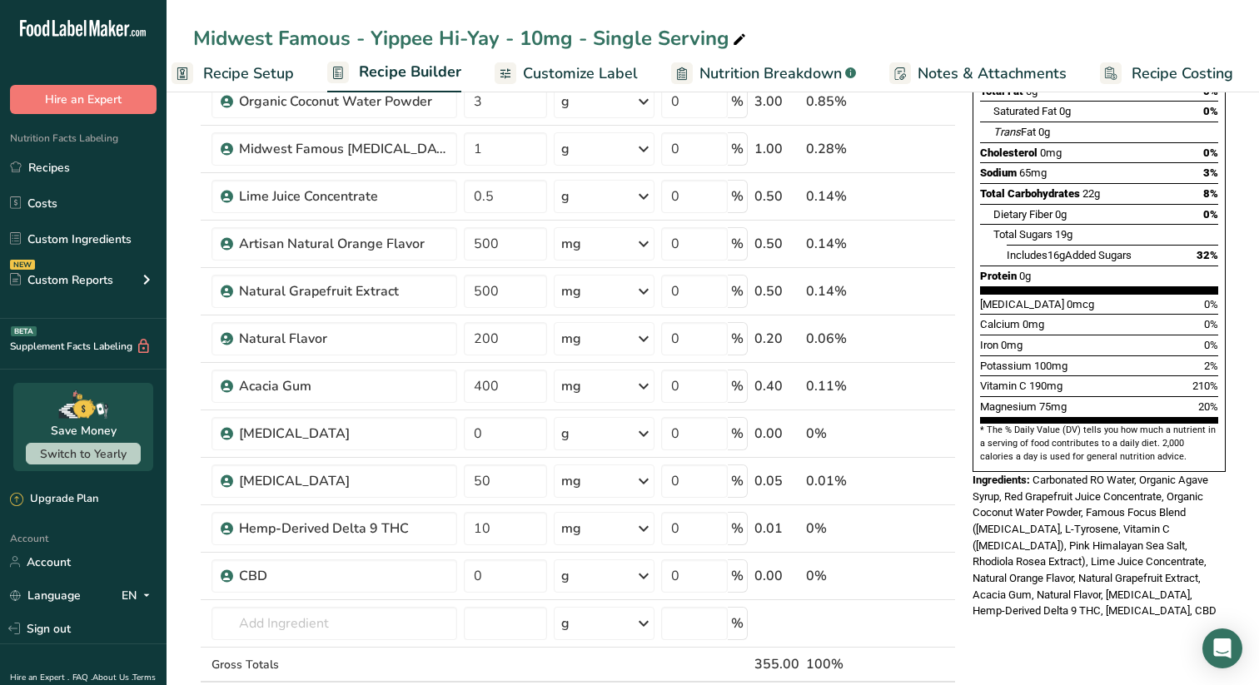
scroll to position [281, 0]
click at [594, 575] on div "g" at bounding box center [605, 575] width 102 height 33
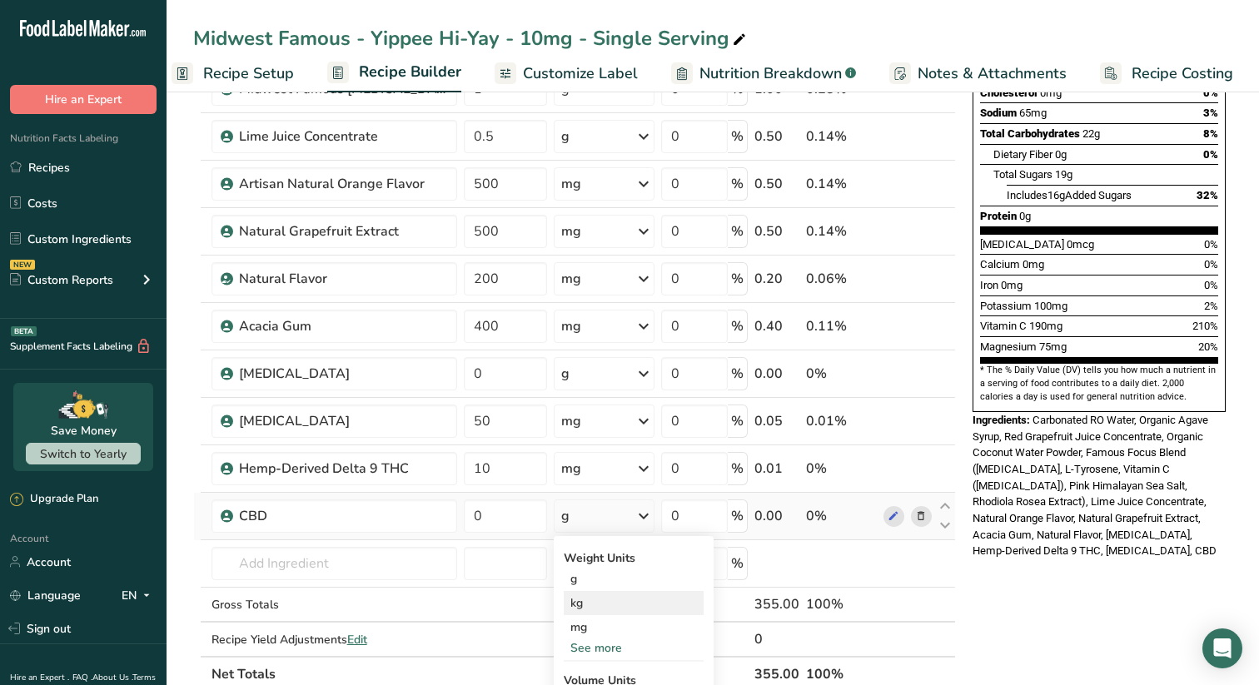
scroll to position [344, 0]
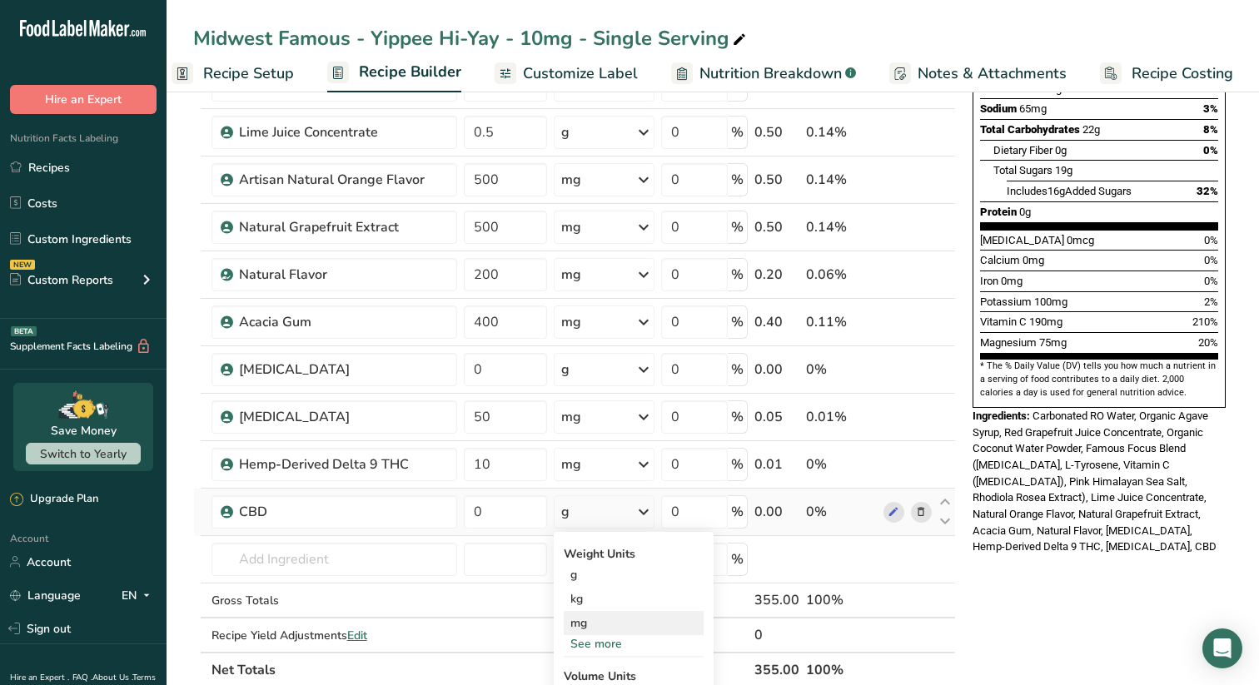
click at [587, 626] on div "mg" at bounding box center [634, 623] width 140 height 24
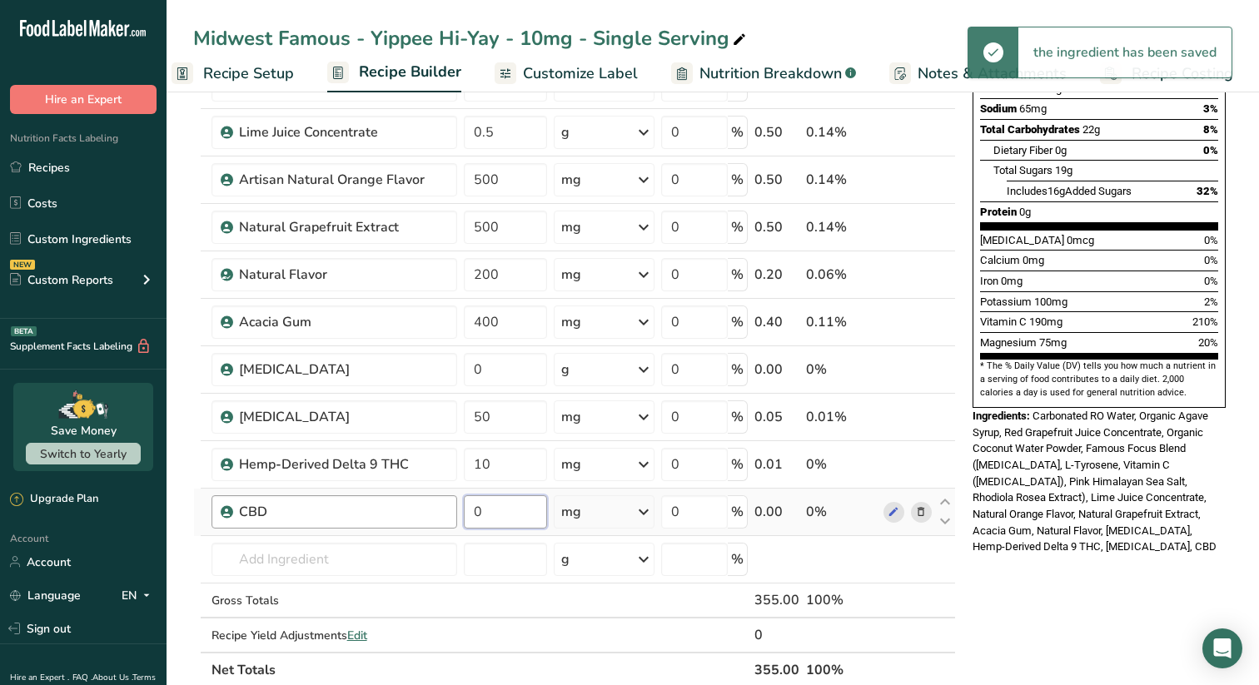
drag, startPoint x: 494, startPoint y: 508, endPoint x: 443, endPoint y: 508, distance: 50.8
click at [443, 508] on tr "CBD 0 mg Weight Units g kg mg See more Volume Units l Volume units require a de…" at bounding box center [574, 512] width 761 height 47
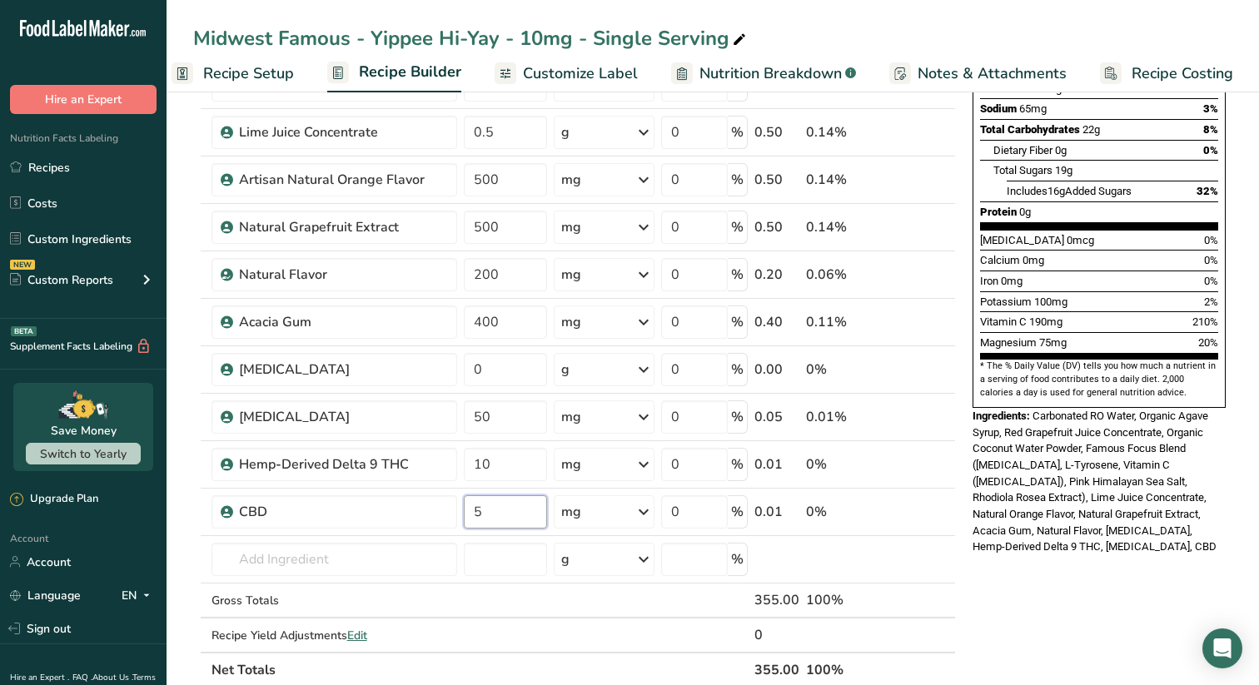
type input "5"
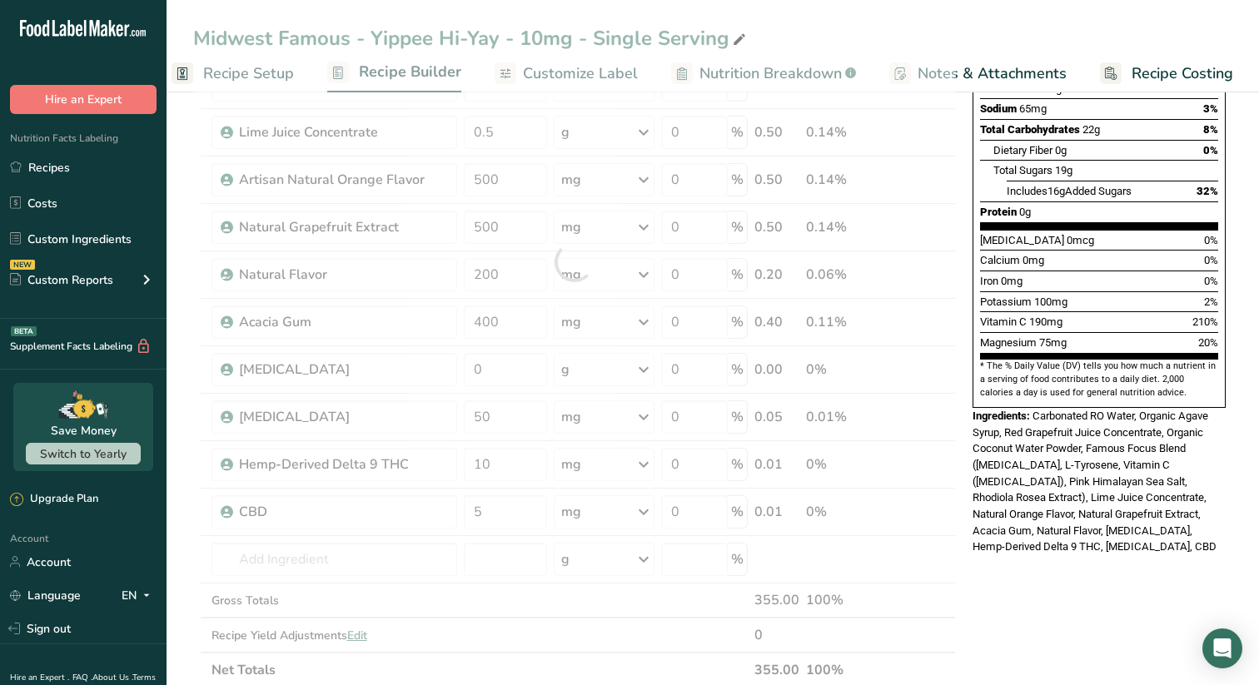
click at [1032, 588] on div "Nutrition Facts 1 Serving Per Container Serving Size 12 fl oz (355mL) Amount Pe…" at bounding box center [1099, 509] width 266 height 1480
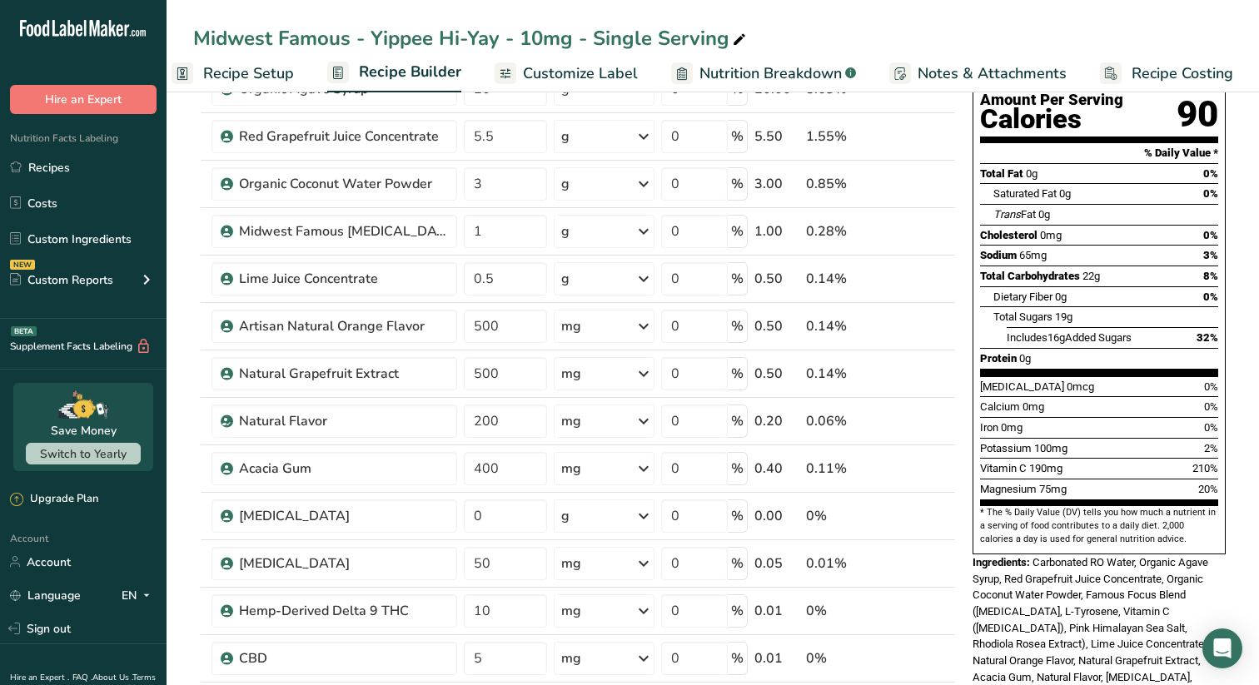
scroll to position [0, 0]
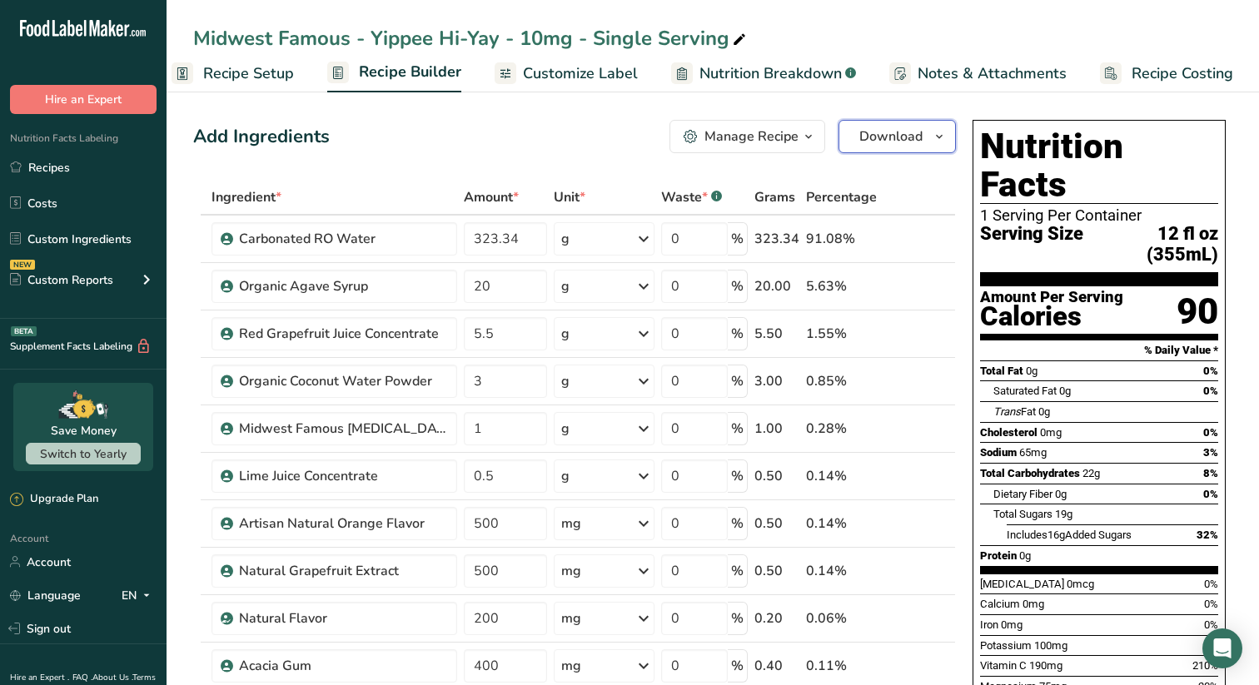
click at [934, 132] on icon "button" at bounding box center [938, 137] width 13 height 21
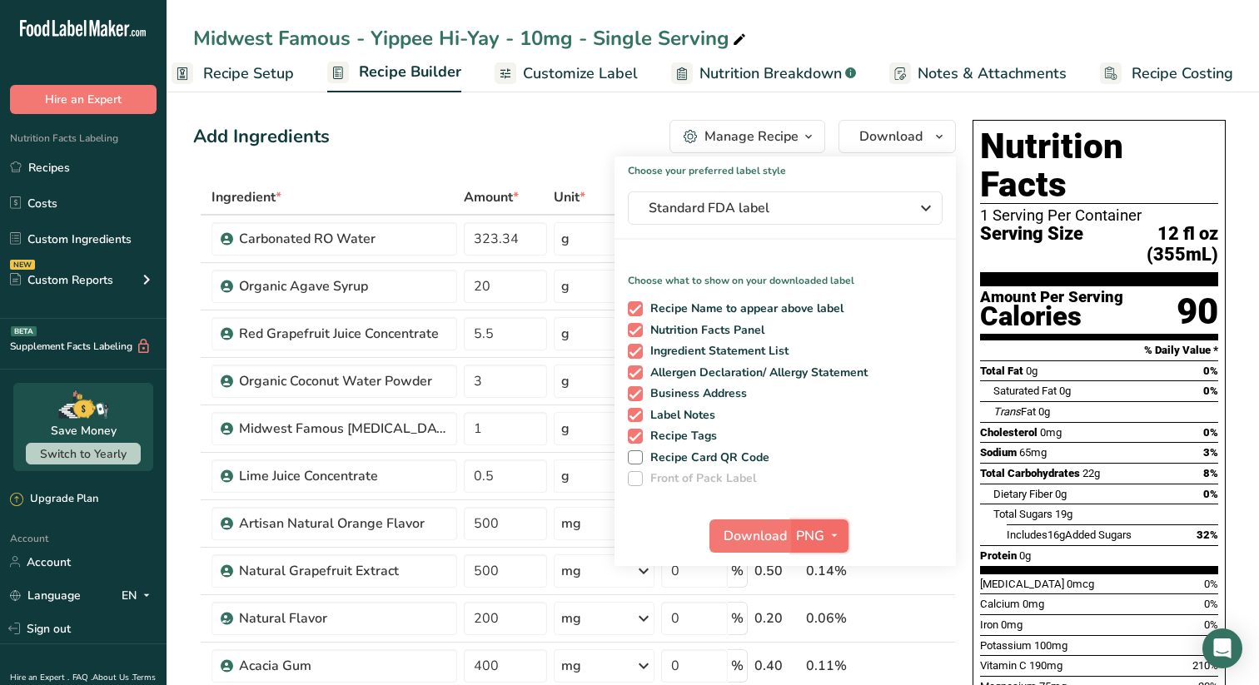
click at [833, 533] on icon "button" at bounding box center [834, 535] width 13 height 21
click at [833, 649] on link "PDF" at bounding box center [821, 652] width 53 height 27
click at [738, 534] on span "Download" at bounding box center [755, 536] width 63 height 20
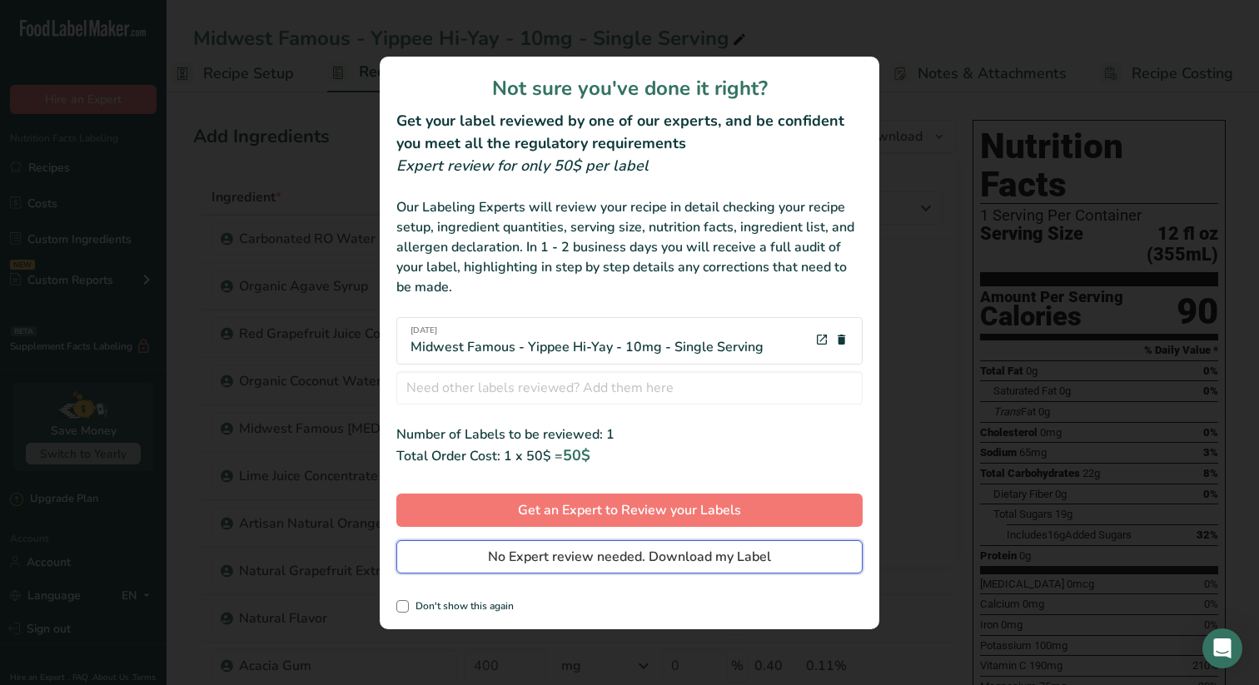
click at [686, 563] on span "No Expert review needed. Download my Label" at bounding box center [629, 557] width 283 height 20
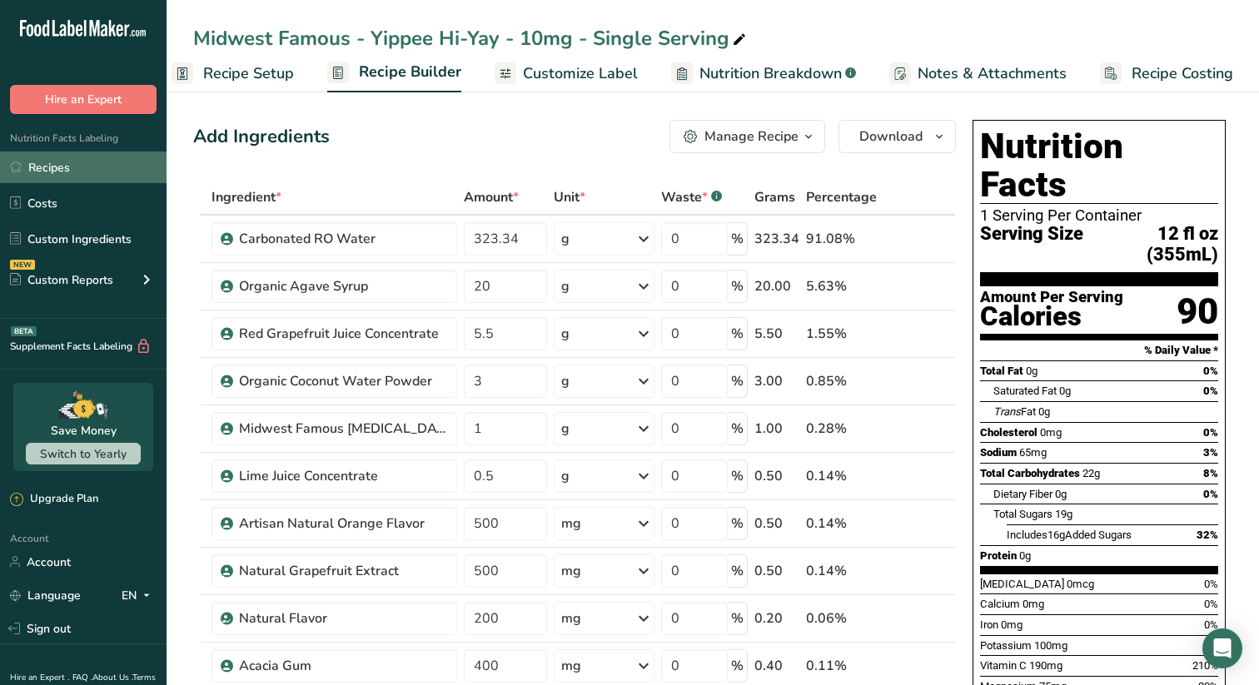
click at [86, 170] on link "Recipes" at bounding box center [83, 168] width 167 height 32
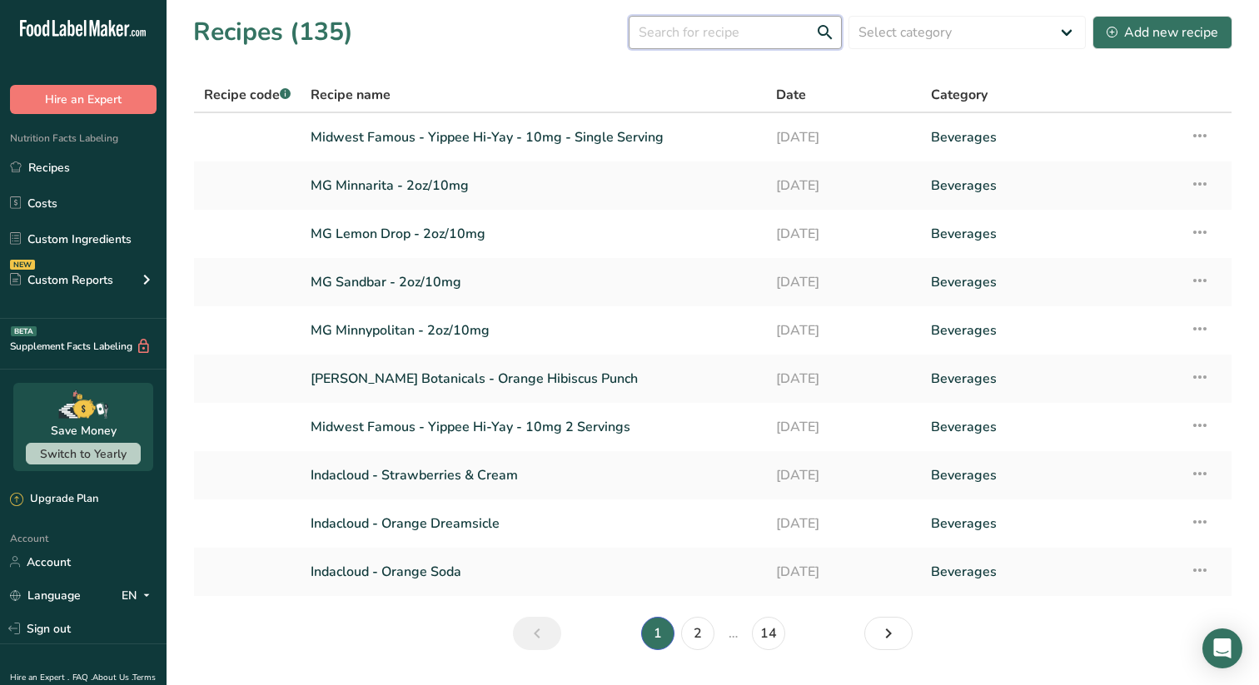
click at [730, 39] on input "text" at bounding box center [735, 32] width 213 height 33
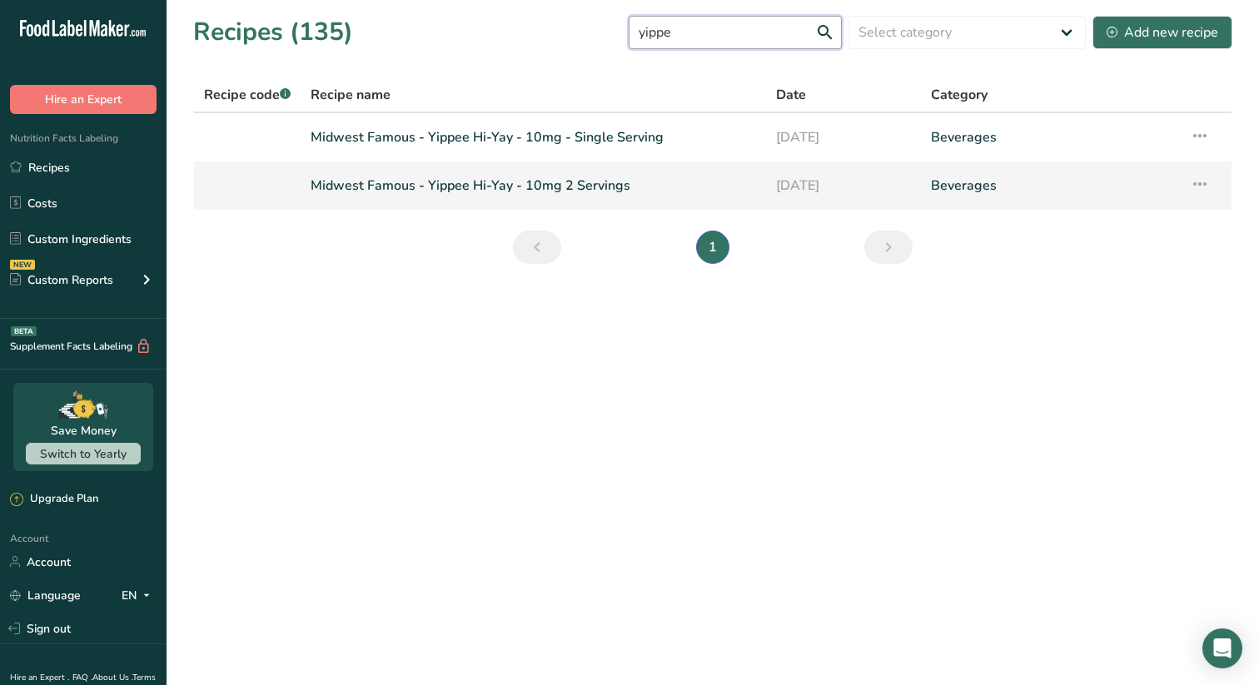
type input "yippe"
click at [448, 187] on link "Midwest Famous - Yippee Hi-Yay - 10mg 2 Servings" at bounding box center [533, 185] width 445 height 35
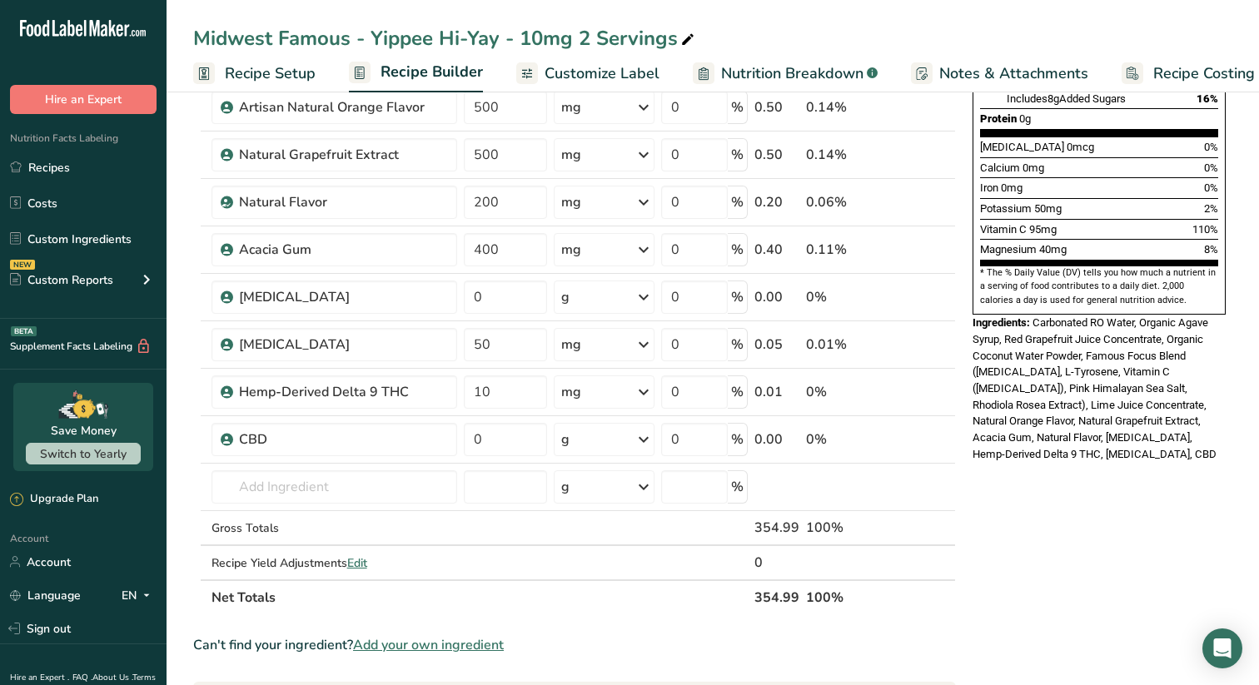
scroll to position [420, 0]
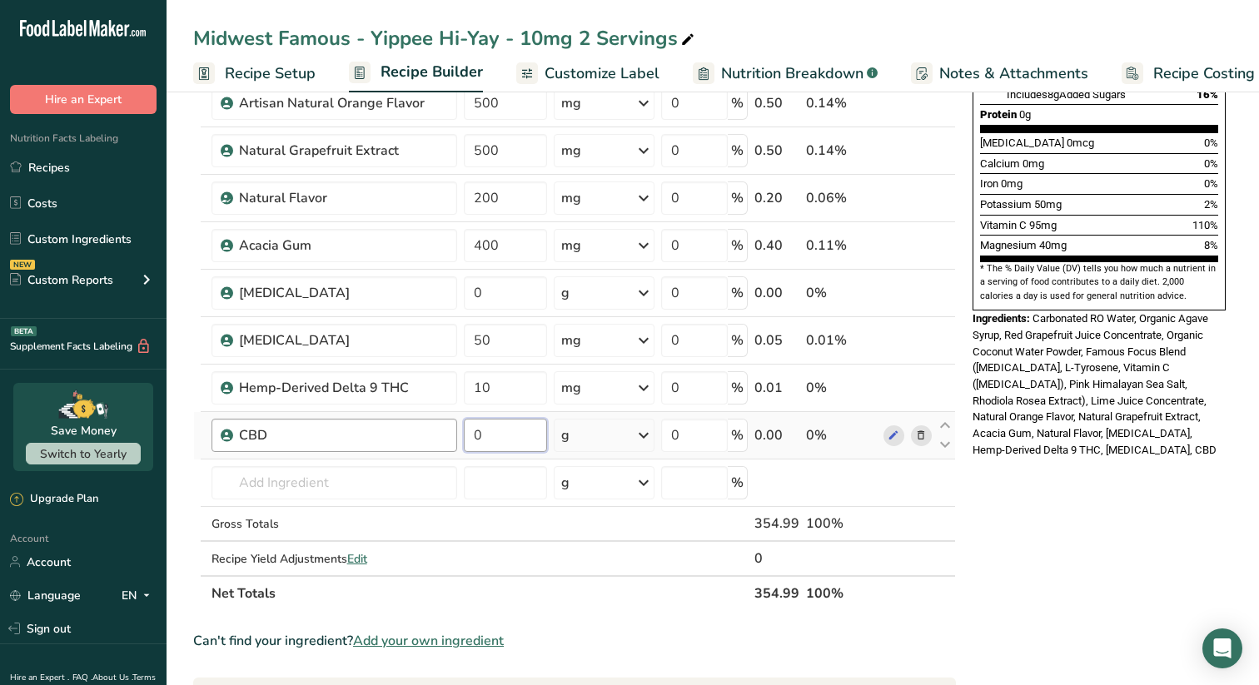
drag, startPoint x: 503, startPoint y: 437, endPoint x: 441, endPoint y: 427, distance: 62.4
click at [442, 427] on tr "CBD 0 g Weight Units g kg mg See more Volume Units l Volume units require a den…" at bounding box center [574, 435] width 761 height 47
type input "5"
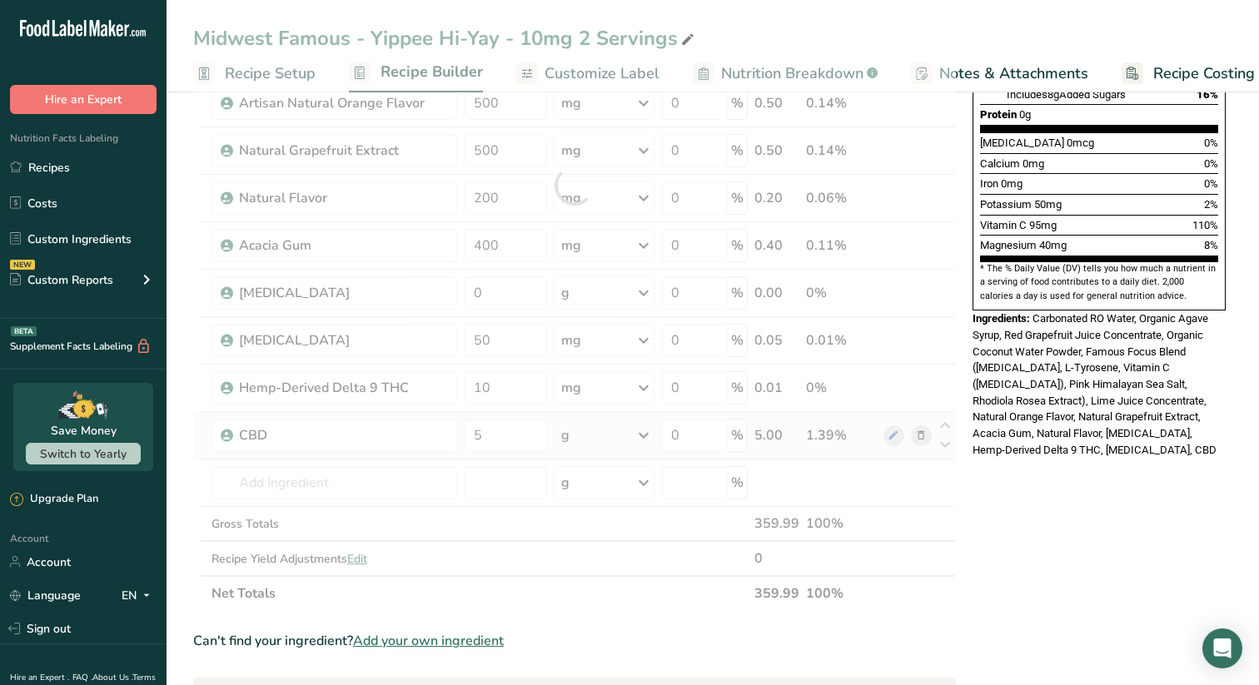
click at [619, 435] on div "Ingredient * Amount * Unit * Waste * .a-a{fill:#347362;}.b-a{fill:#fff;} Grams …" at bounding box center [574, 185] width 763 height 852
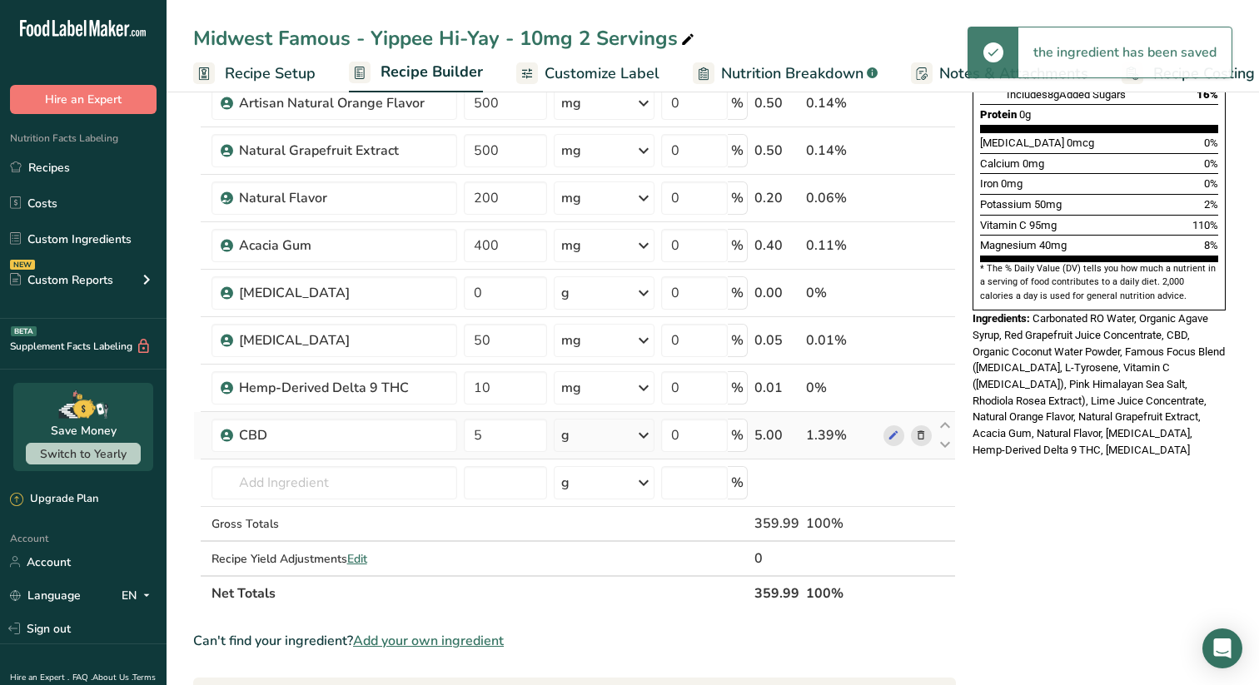
click at [643, 436] on icon at bounding box center [644, 435] width 20 height 30
click at [606, 551] on div "mg" at bounding box center [634, 546] width 140 height 24
click at [609, 625] on section "Ingredient * Amount * Unit * Waste * .a-a{fill:#347362;}.b-a{fill:#fff;} Grams …" at bounding box center [574, 452] width 763 height 1387
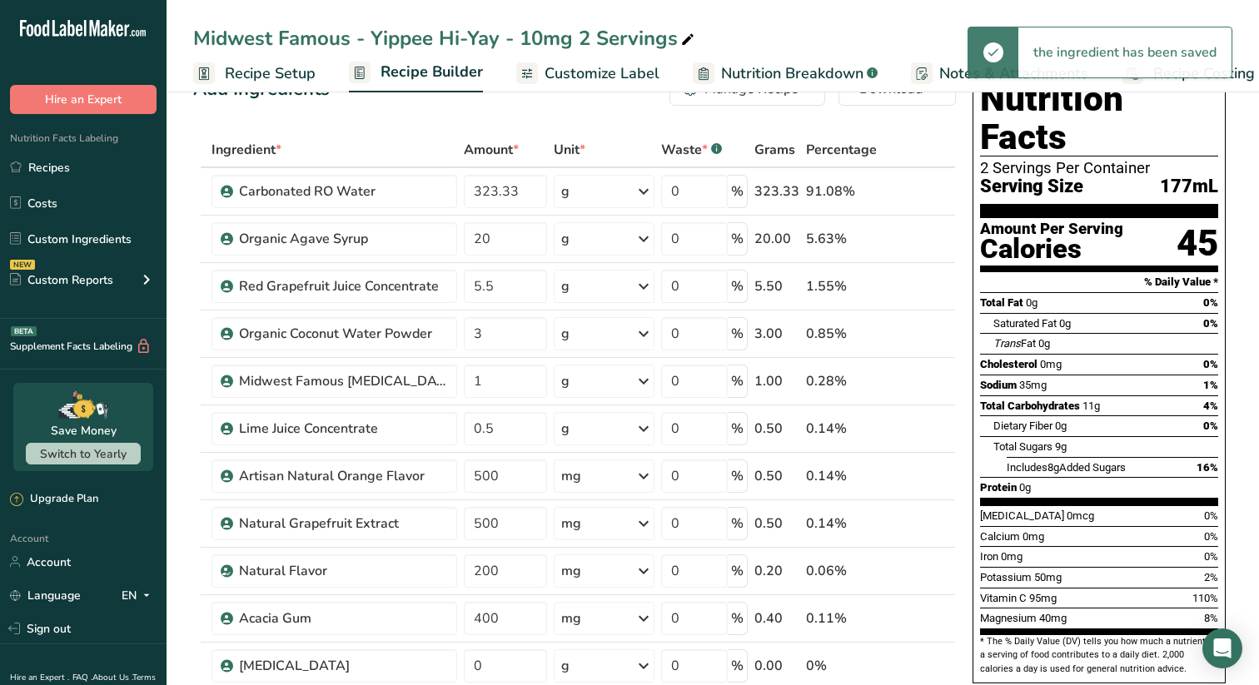
scroll to position [0, 0]
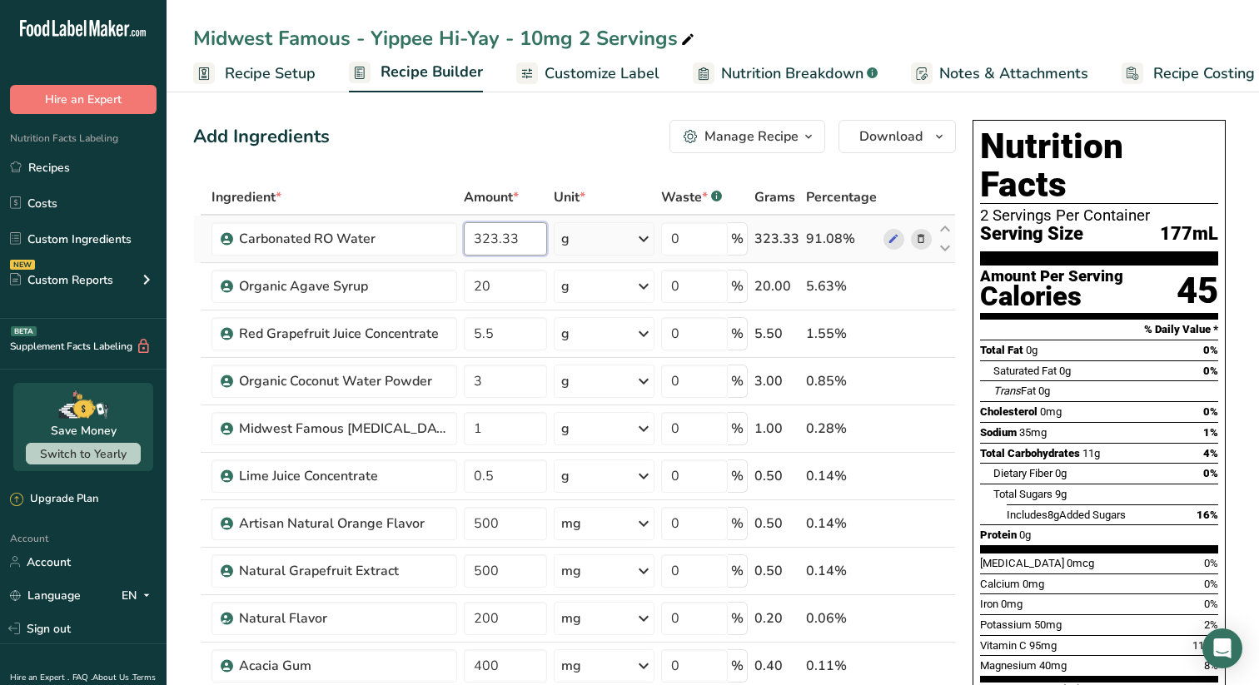
click at [526, 235] on input "323.33" at bounding box center [505, 238] width 83 height 33
type input "323.335"
click at [53, 163] on link "Recipes" at bounding box center [83, 168] width 167 height 32
